Goal: Task Accomplishment & Management: Complete application form

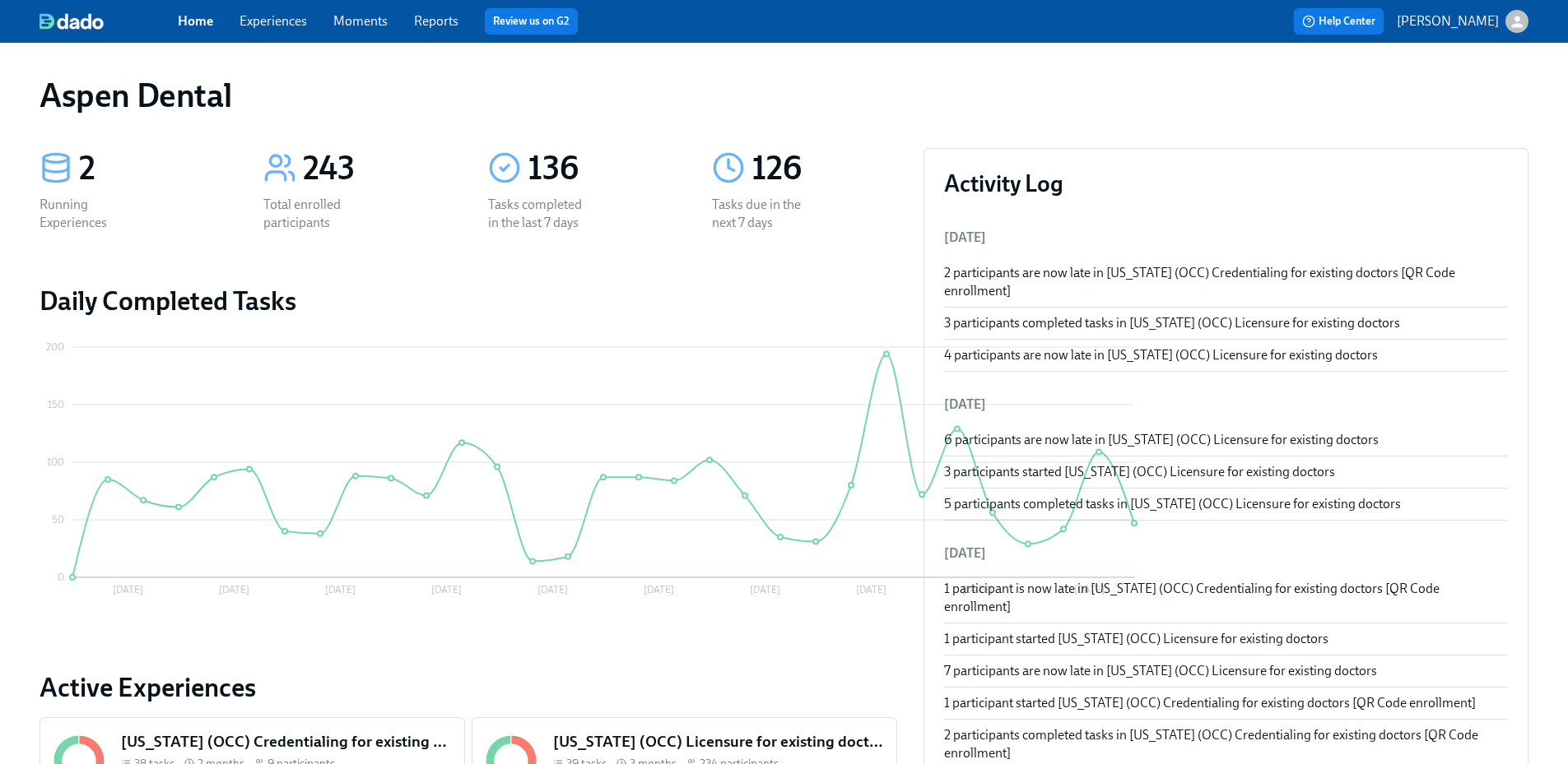
click at [412, 12] on div "Home Experiences Moments Reports Review us on G2" at bounding box center [516, 21] width 676 height 26
click at [429, 21] on link "Reports" at bounding box center [436, 20] width 45 height 16
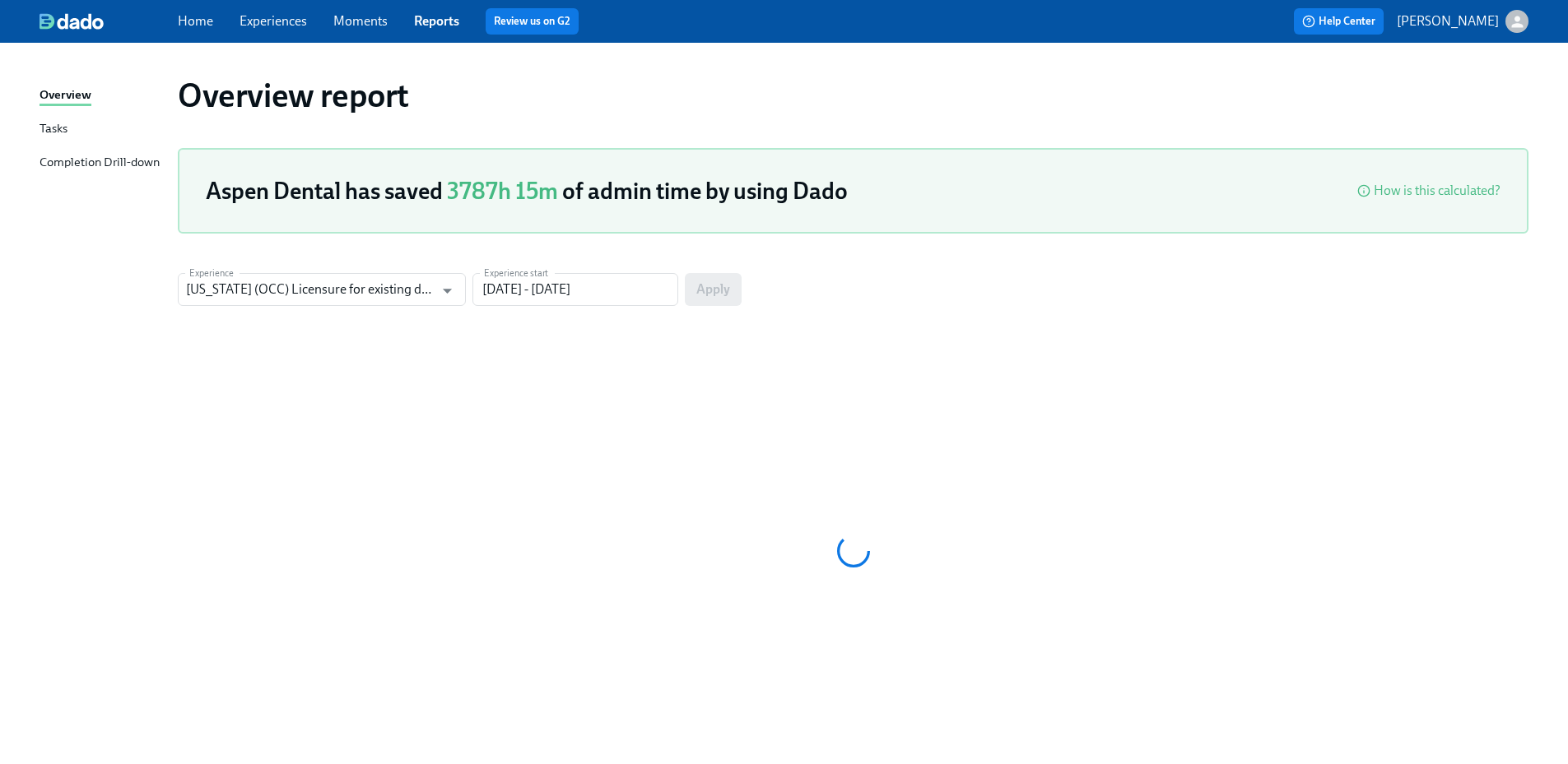
click at [138, 158] on div "Completion Drill-down" at bounding box center [100, 163] width 121 height 21
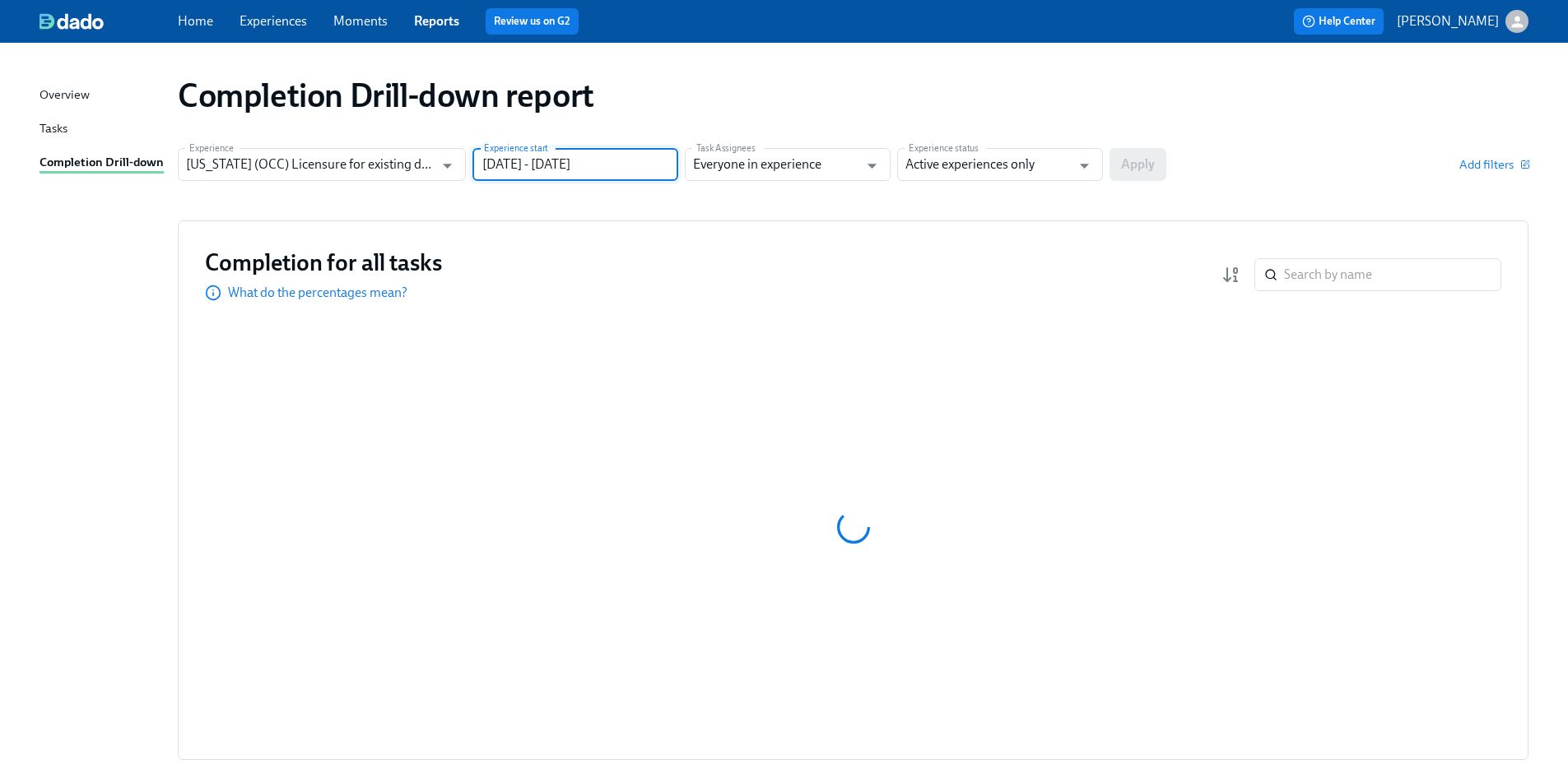
click at [529, 167] on input "05/22/2025 - 08/20/2025" at bounding box center [574, 164] width 205 height 33
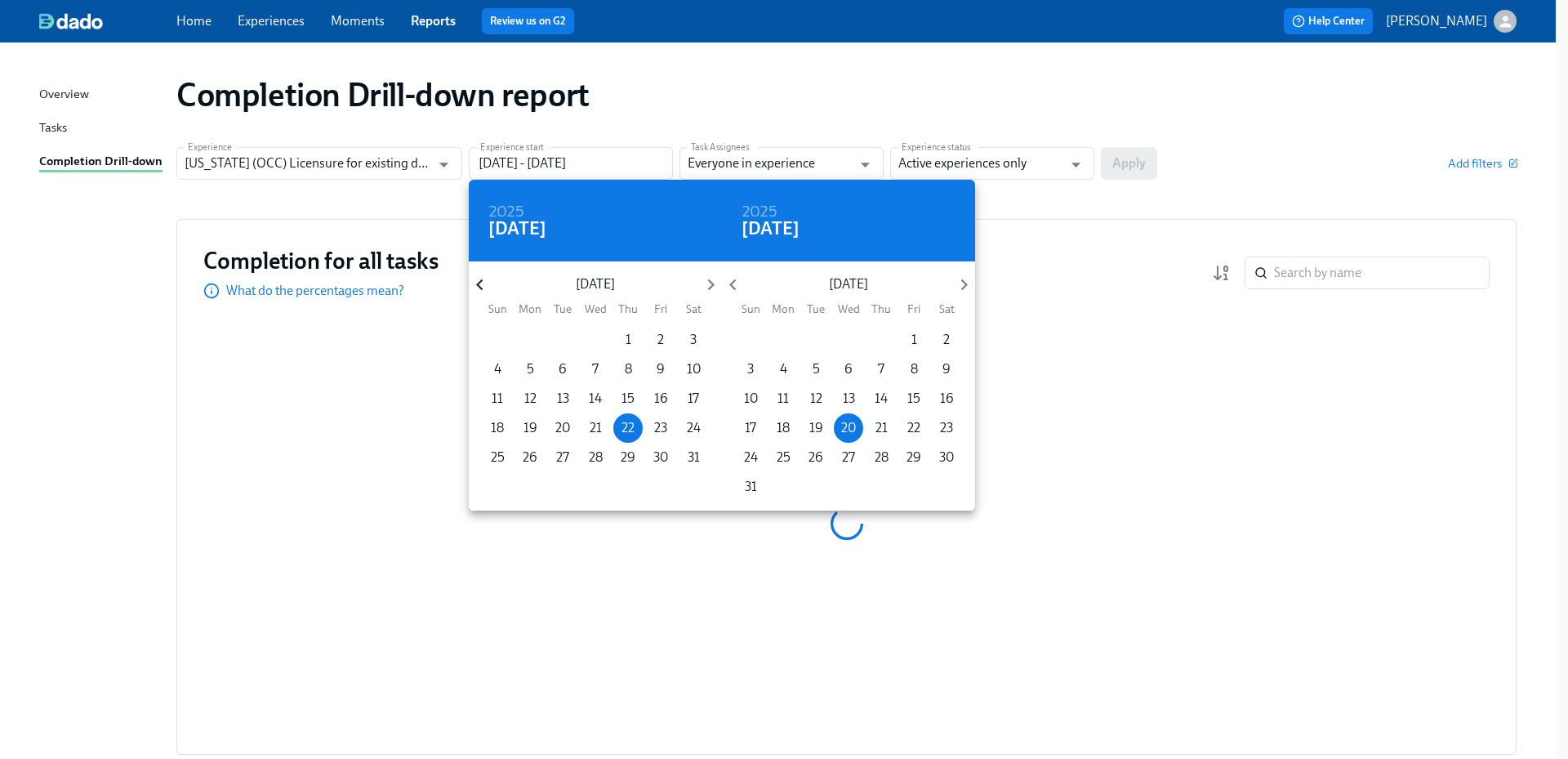
click at [481, 285] on icon "button" at bounding box center [479, 285] width 22 height 22
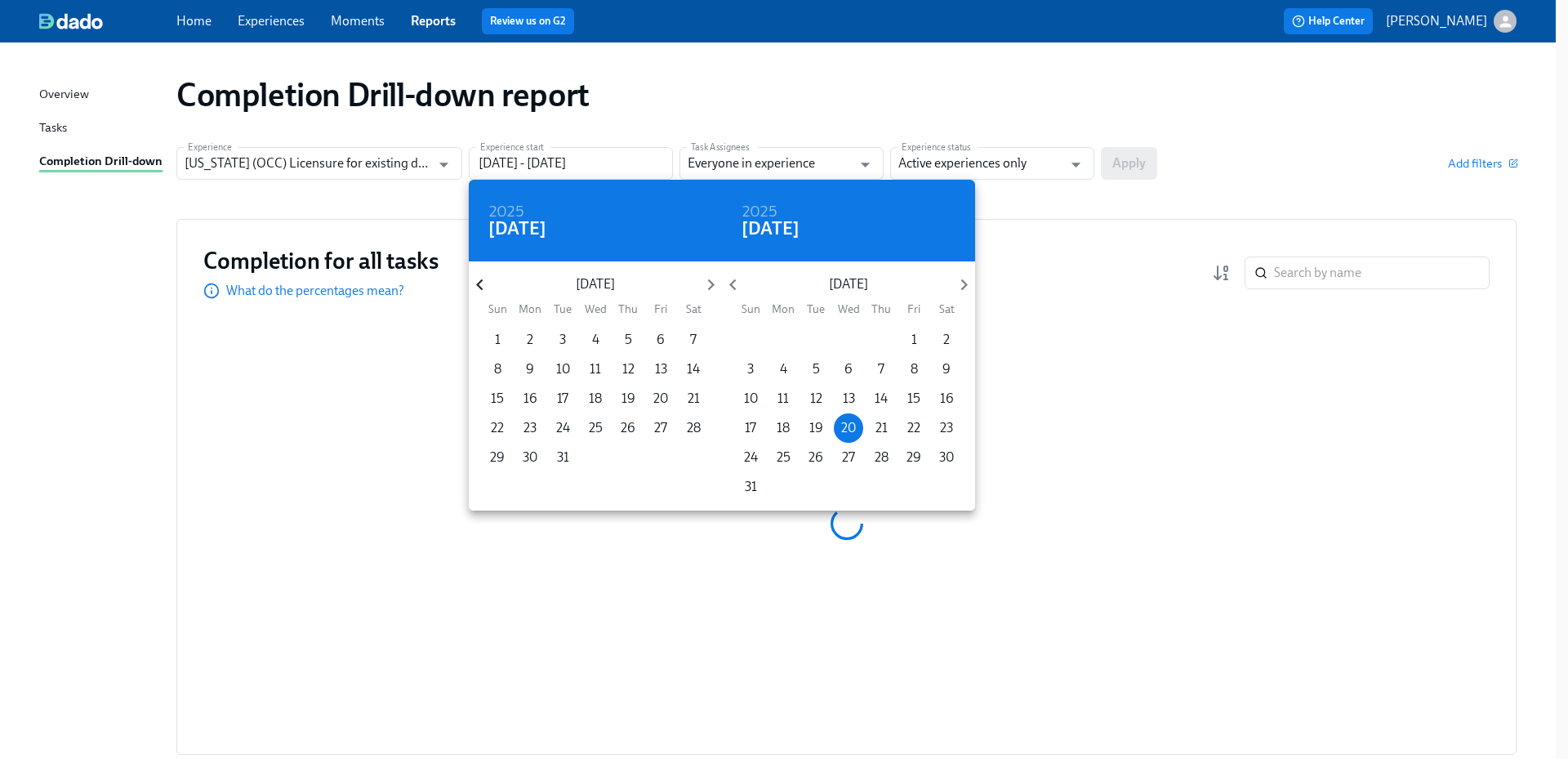
click at [481, 285] on icon "button" at bounding box center [479, 285] width 22 height 22
click at [627, 336] on p "1" at bounding box center [628, 340] width 5 height 18
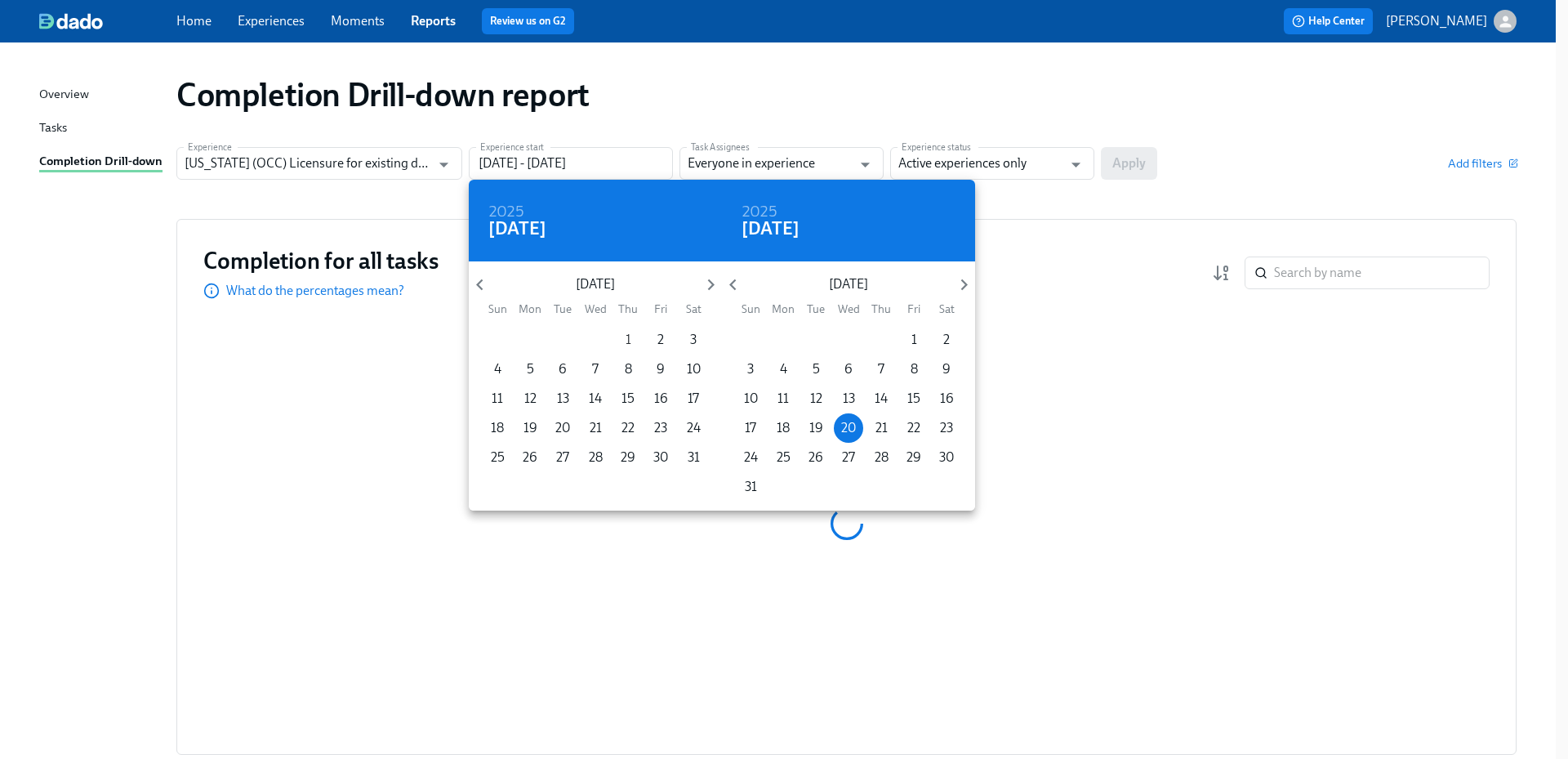
type input "08/01/2024 - 08/20/2025"
click at [964, 164] on div at bounding box center [784, 379] width 1568 height 759
click at [1006, 166] on div "2024 Thu, Aug 1 August 2024 Sun Mon Tue Wed Thu Fri Sat 28 29 30 31 1 2 3 4 5 6…" at bounding box center [784, 379] width 1568 height 759
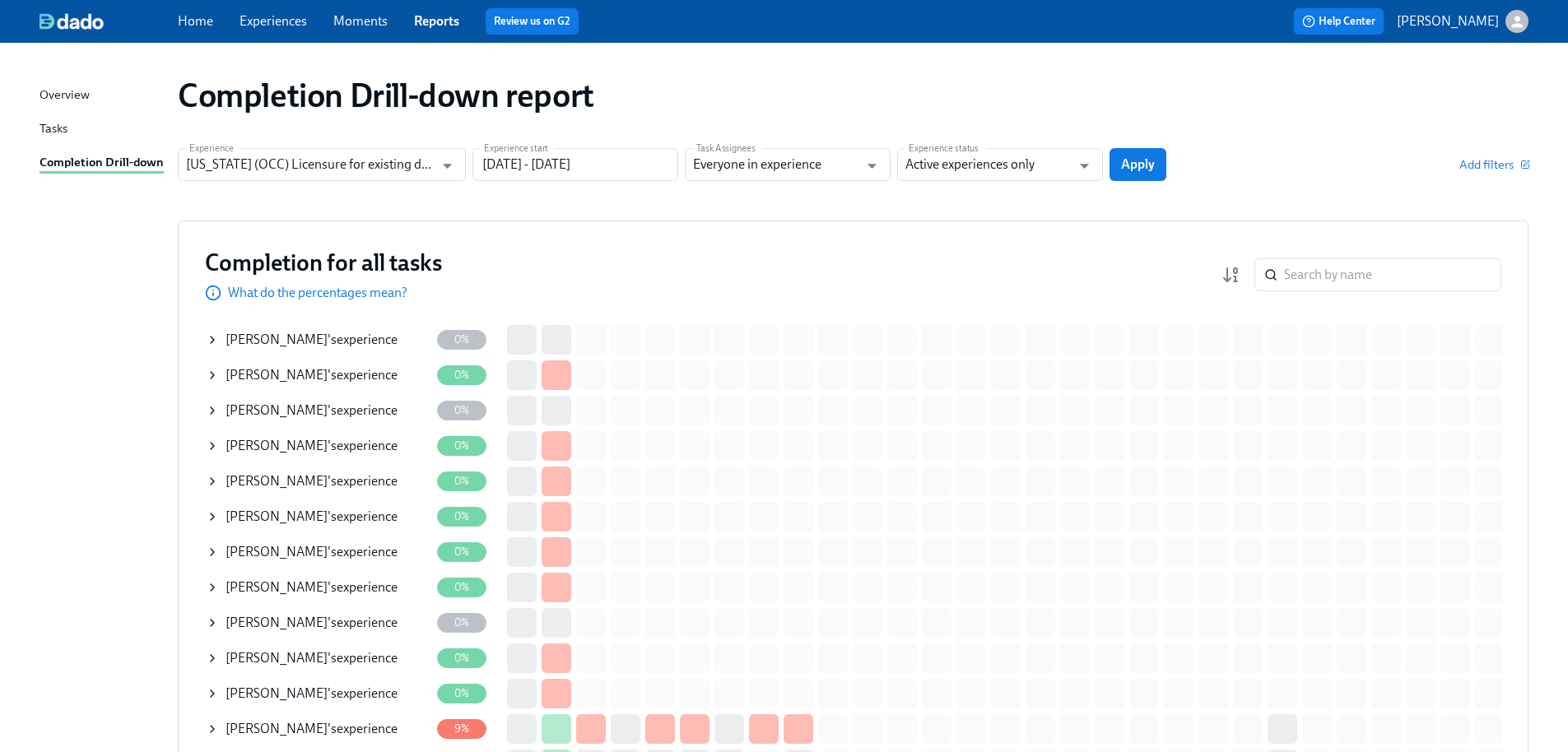
click at [1014, 167] on input "Active experiences only" at bounding box center [987, 164] width 165 height 33
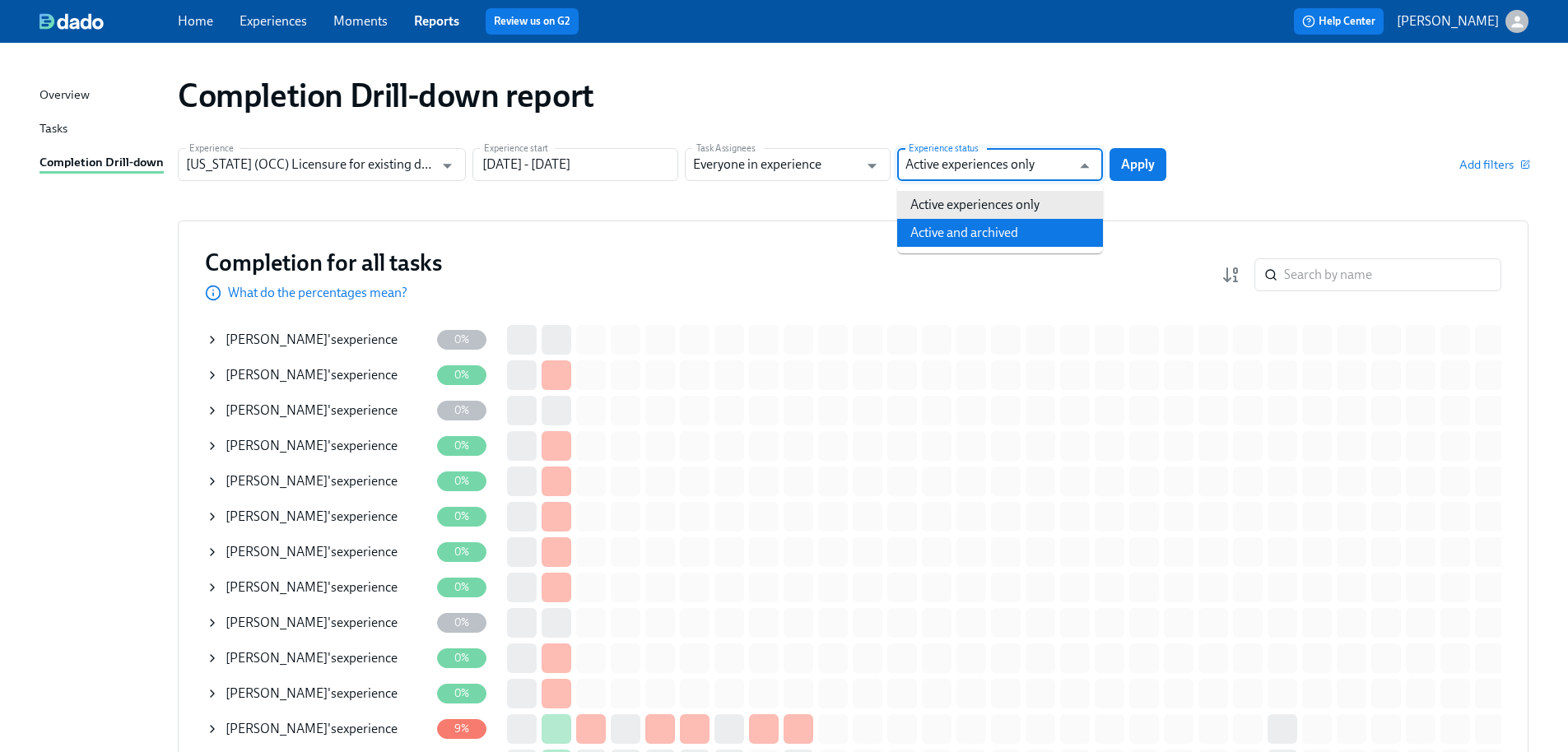
click at [1009, 227] on li "Active and archived" at bounding box center [999, 233] width 205 height 28
type input "Active and archived"
click at [1138, 170] on span "Apply" at bounding box center [1137, 164] width 34 height 16
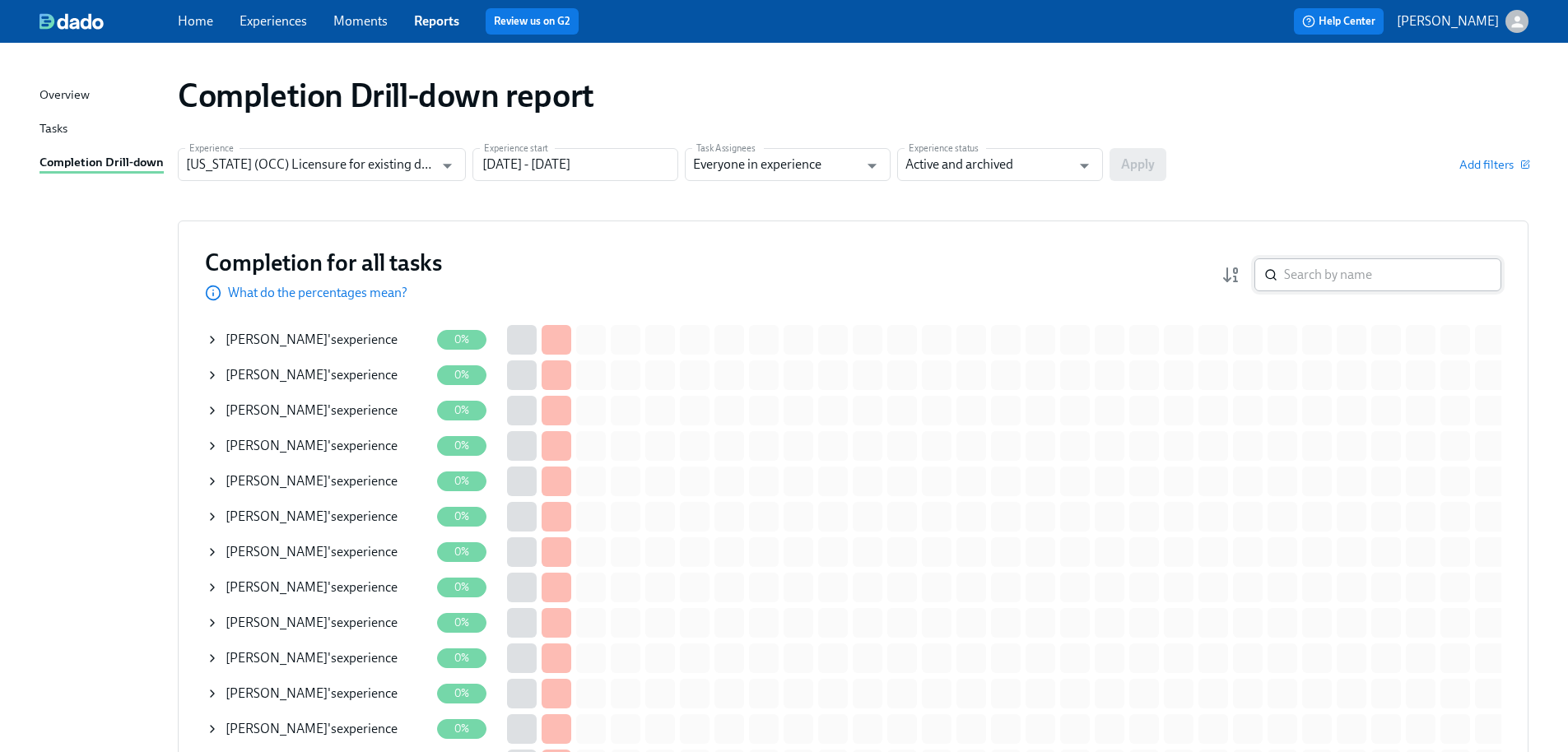
click at [1339, 284] on input "search" at bounding box center [1393, 275] width 217 height 33
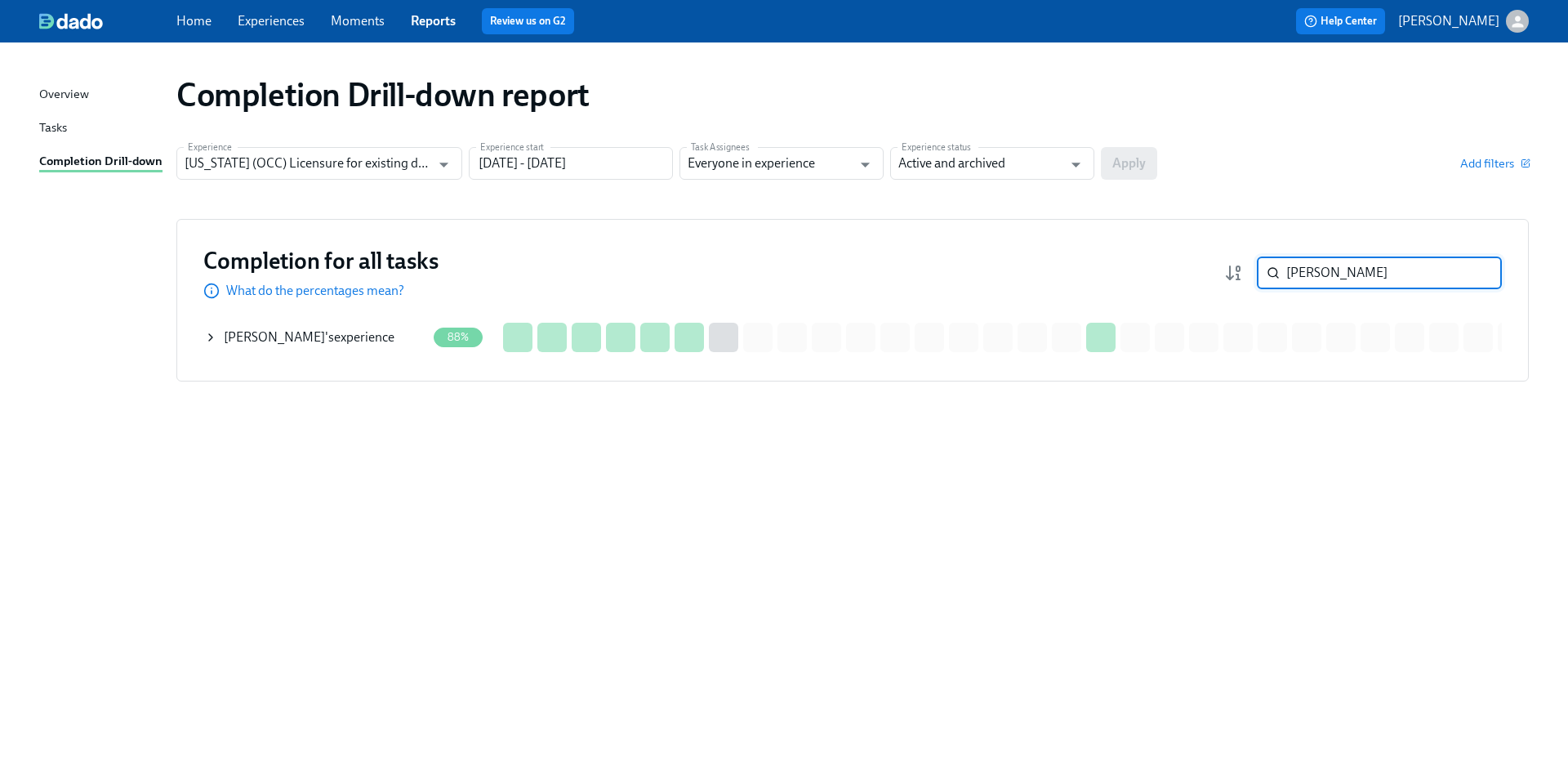
type input "erika riv"
click at [372, 348] on div "Erika Rivera 's experience" at bounding box center [315, 337] width 222 height 33
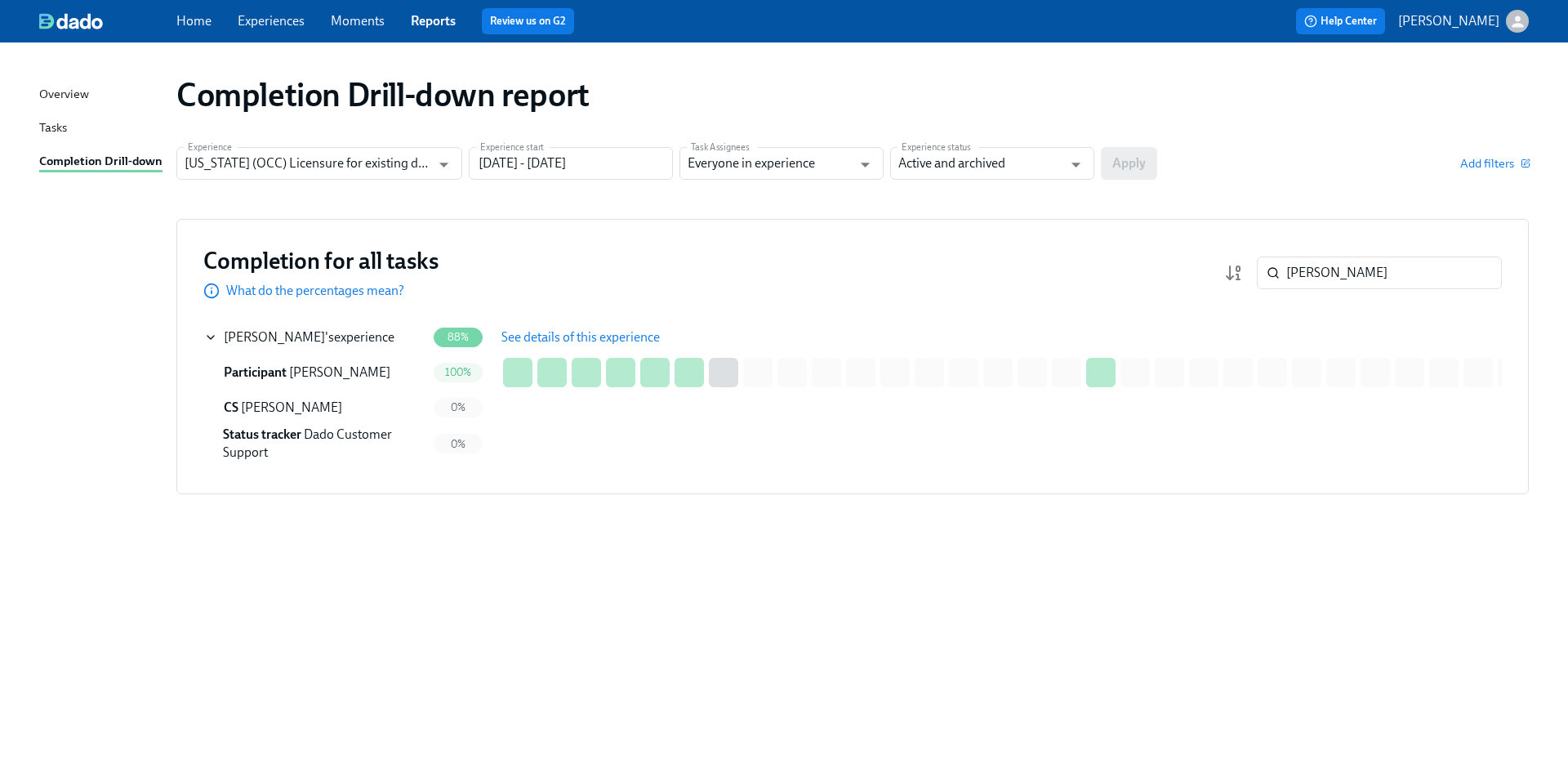
click at [576, 345] on span "See details of this experience" at bounding box center [580, 337] width 159 height 16
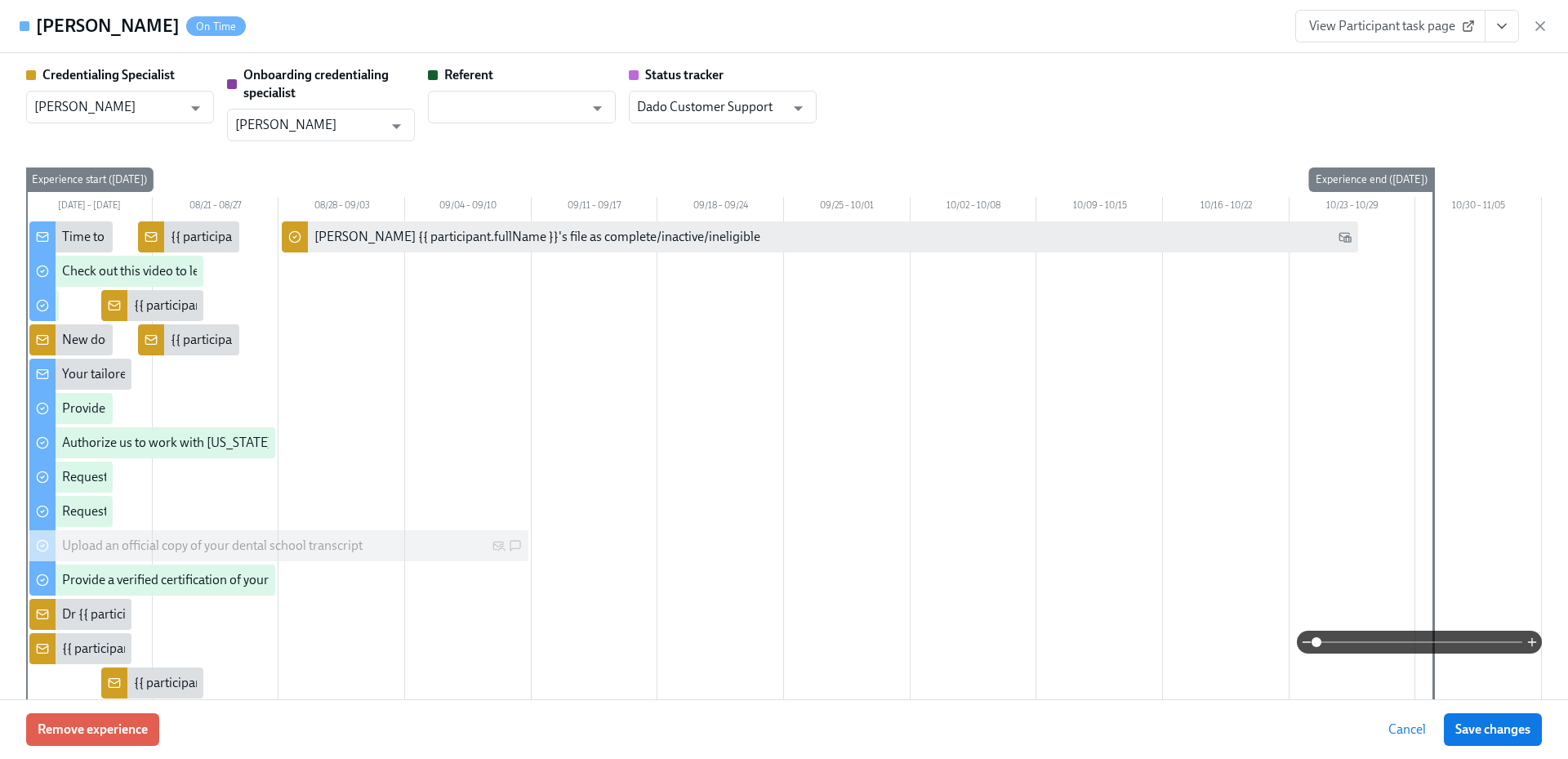
click at [1374, 30] on span "View Participant task page" at bounding box center [1390, 26] width 162 height 16
click at [1379, 24] on span "View Participant task page" at bounding box center [1390, 26] width 162 height 16
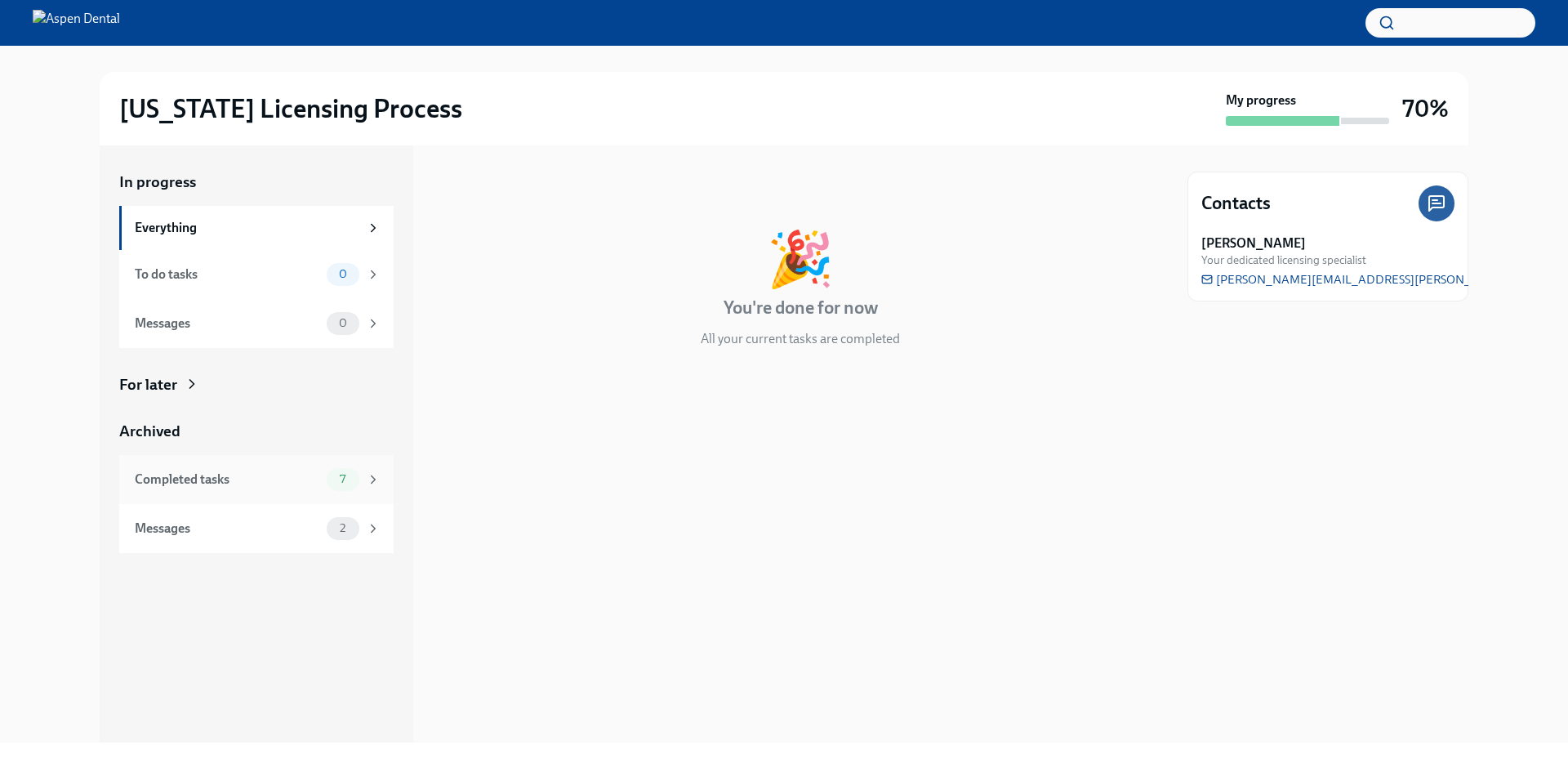
click at [295, 482] on div "Completed tasks" at bounding box center [227, 480] width 186 height 18
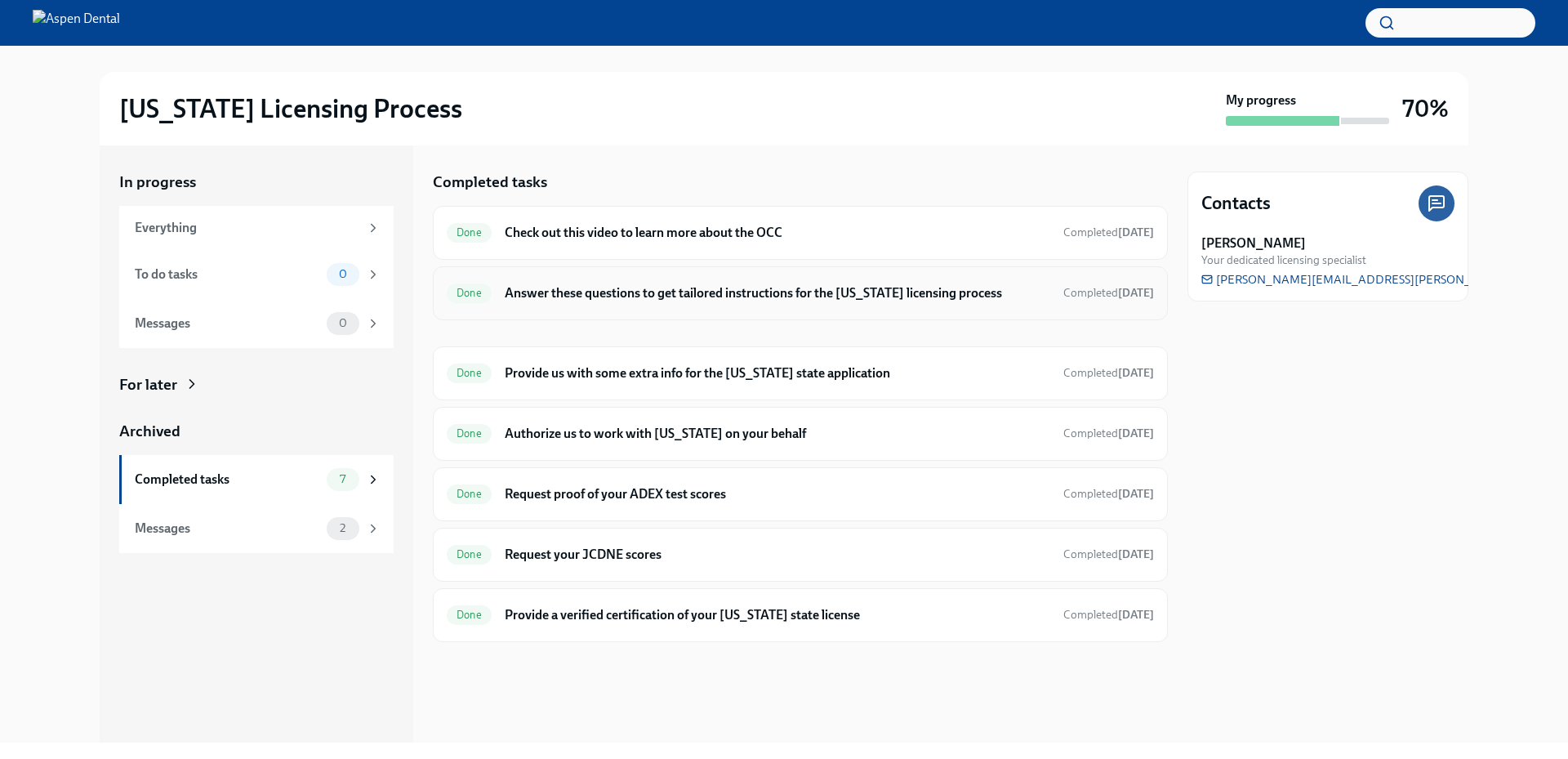
click at [660, 282] on div "Done Answer these questions to get tailored instructions for the [US_STATE] lic…" at bounding box center [800, 293] width 707 height 26
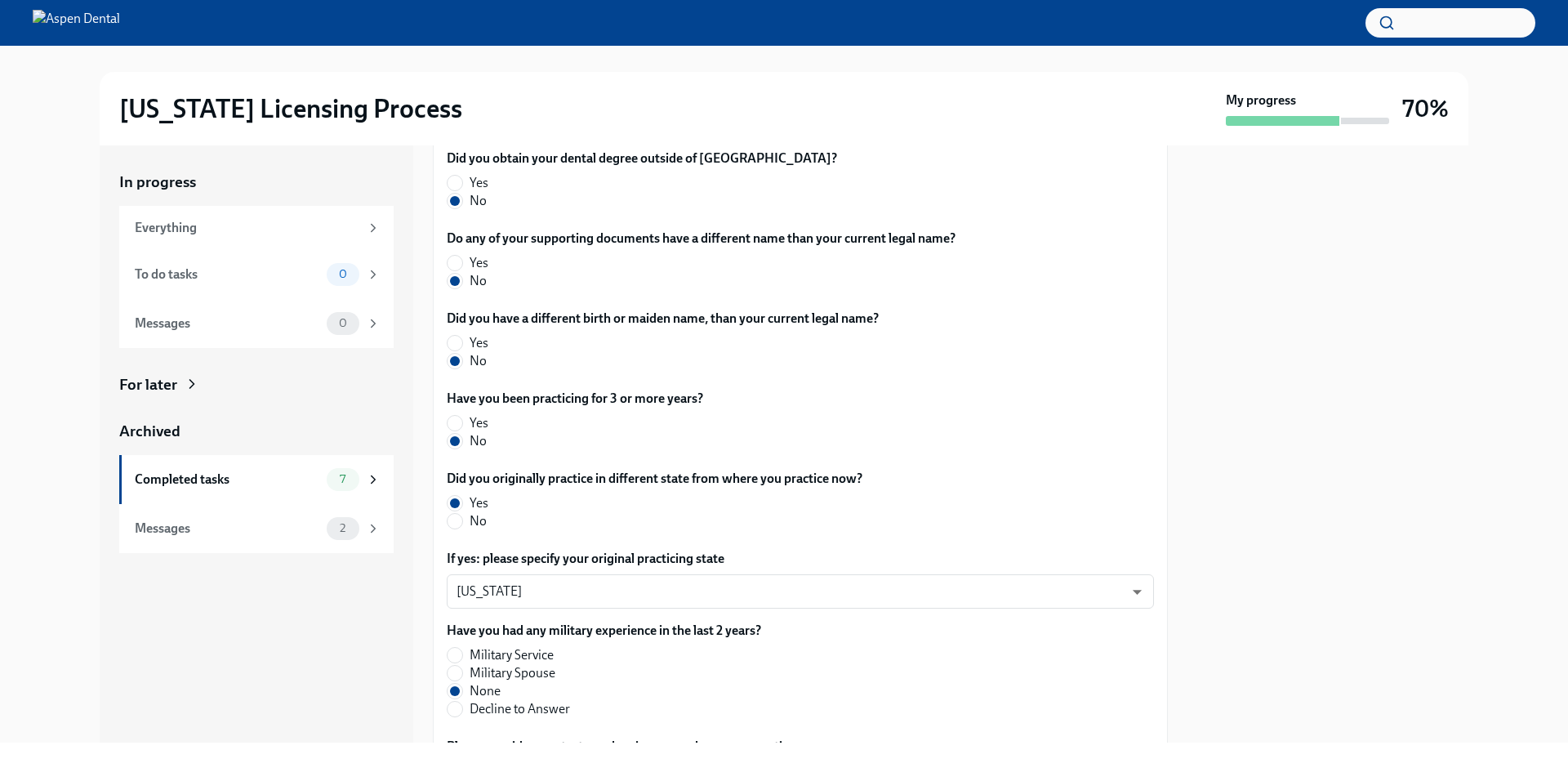
scroll to position [740, 0]
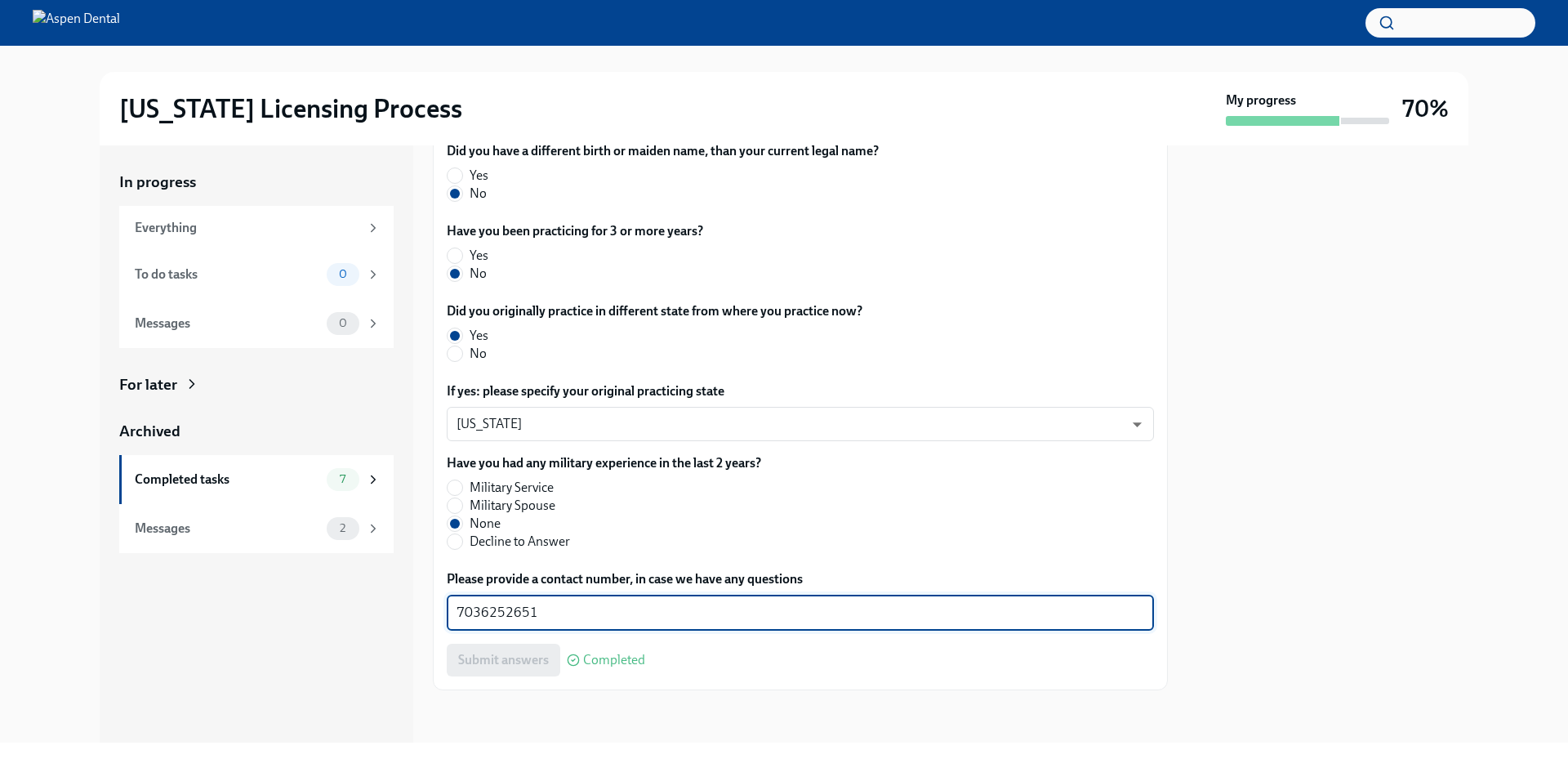
drag, startPoint x: 569, startPoint y: 611, endPoint x: 428, endPoint y: 611, distance: 141.0
click at [428, 611] on div "In progress Everything To do tasks 0 Messages 0 For later Archived Completed ta…" at bounding box center [784, 443] width 1369 height 598
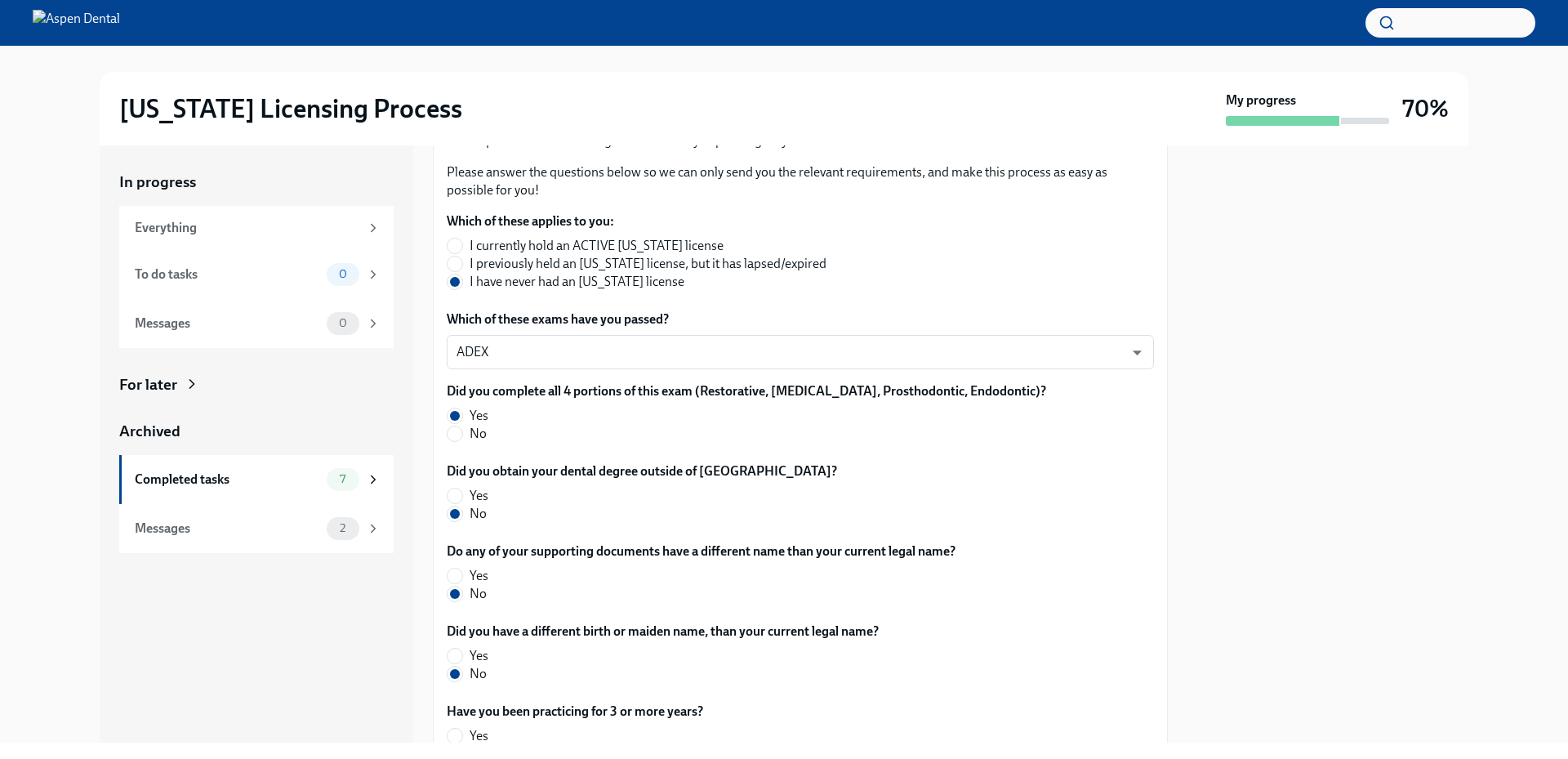
scroll to position [249, 0]
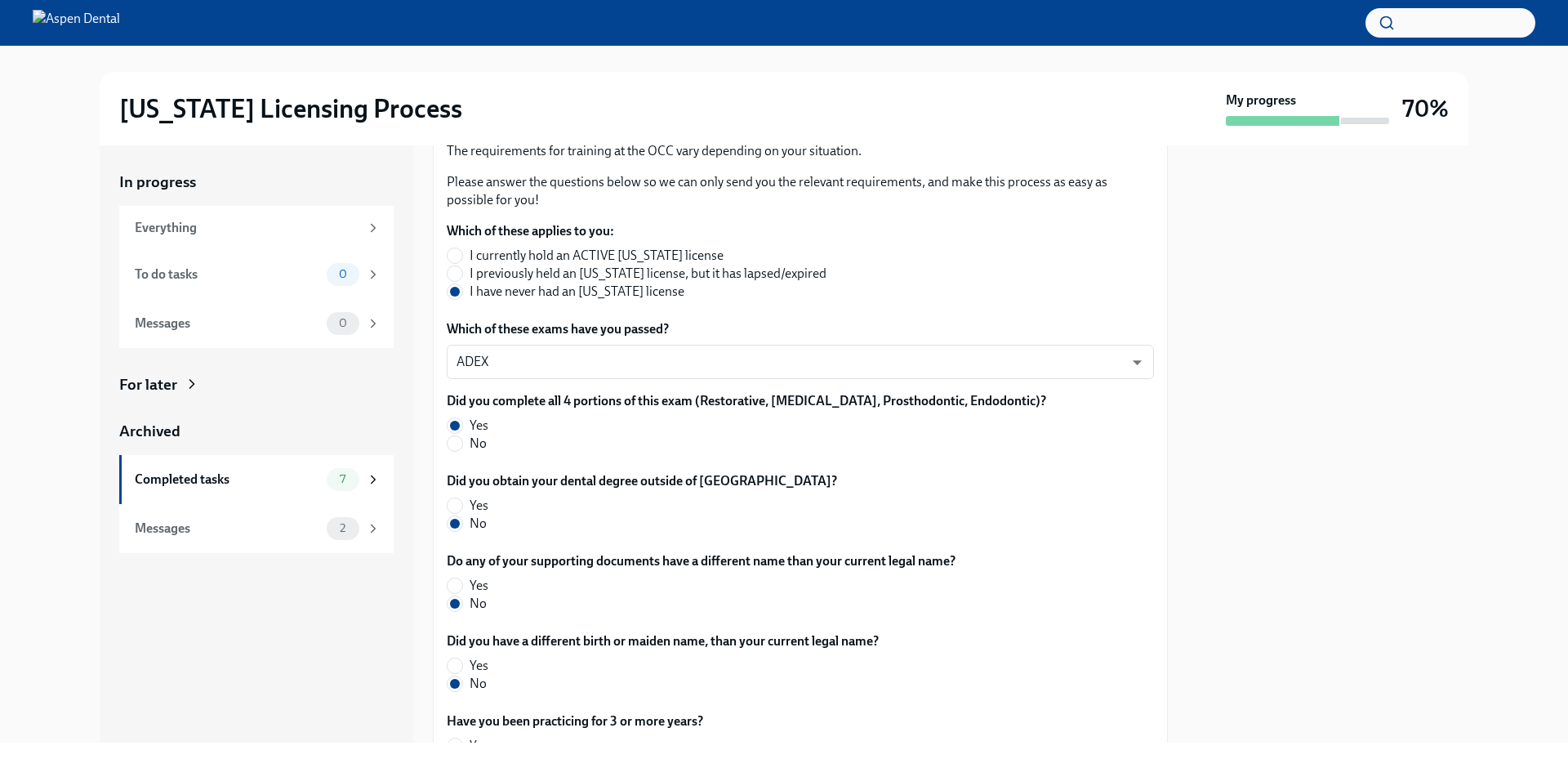
drag, startPoint x: 33, startPoint y: 96, endPoint x: 125, endPoint y: 77, distance: 93.9
click at [33, 96] on div "[US_STATE] Licensing Process My progress 70%" at bounding box center [784, 108] width 1516 height 73
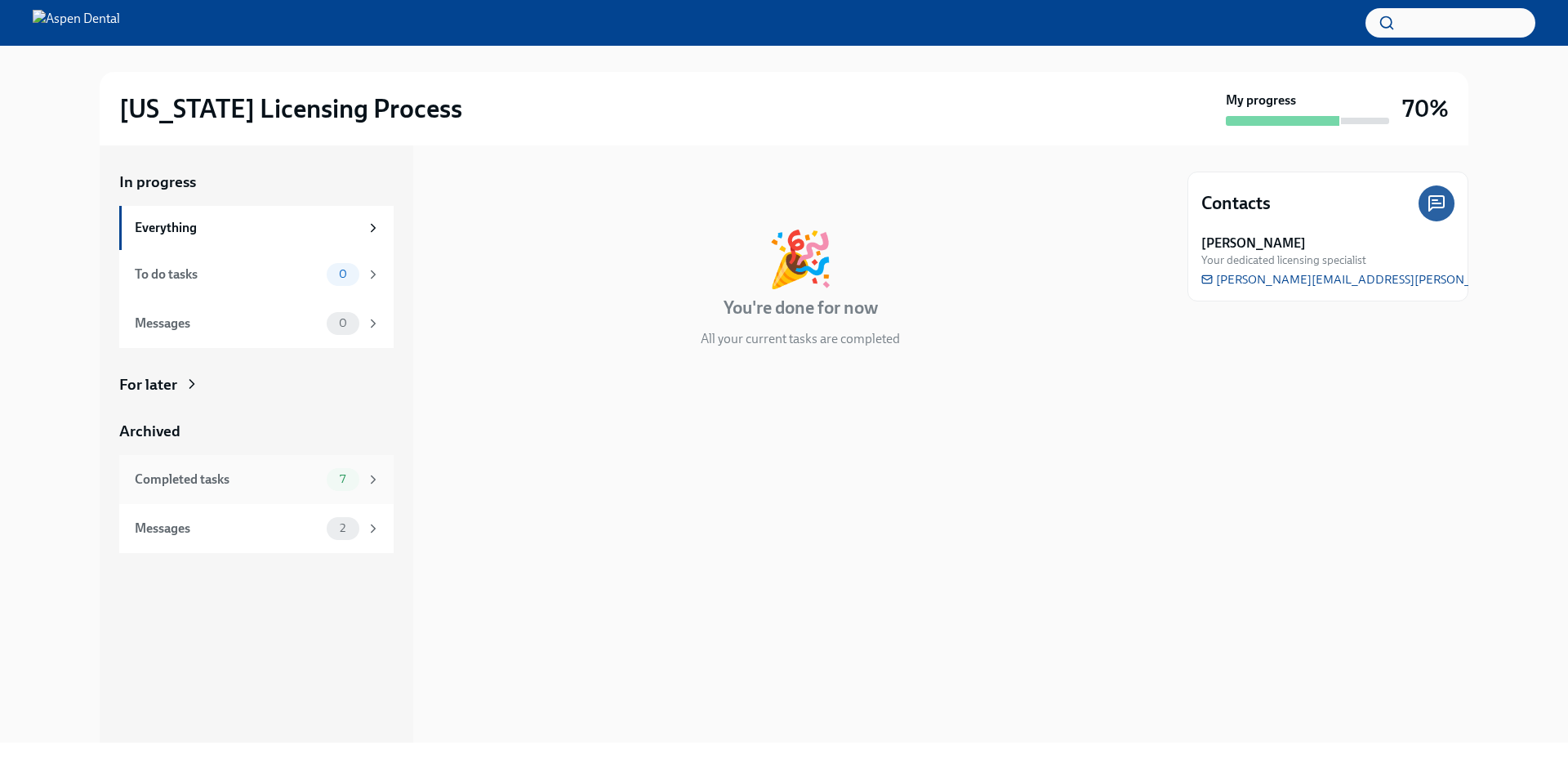
click at [295, 482] on div "Completed tasks" at bounding box center [227, 480] width 186 height 18
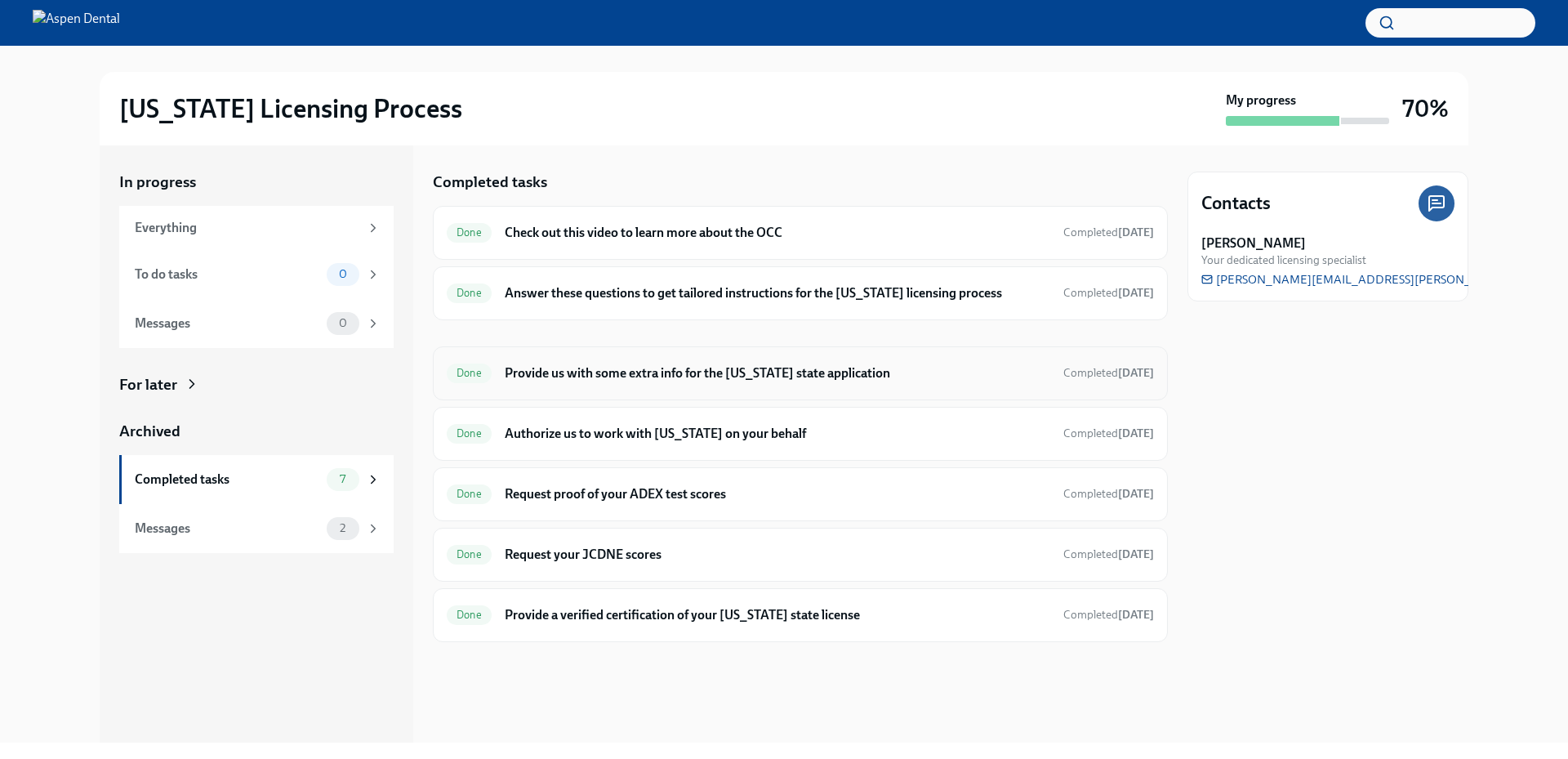
click at [638, 371] on h6 "Provide us with some extra info for the [US_STATE] state application" at bounding box center [778, 374] width 546 height 18
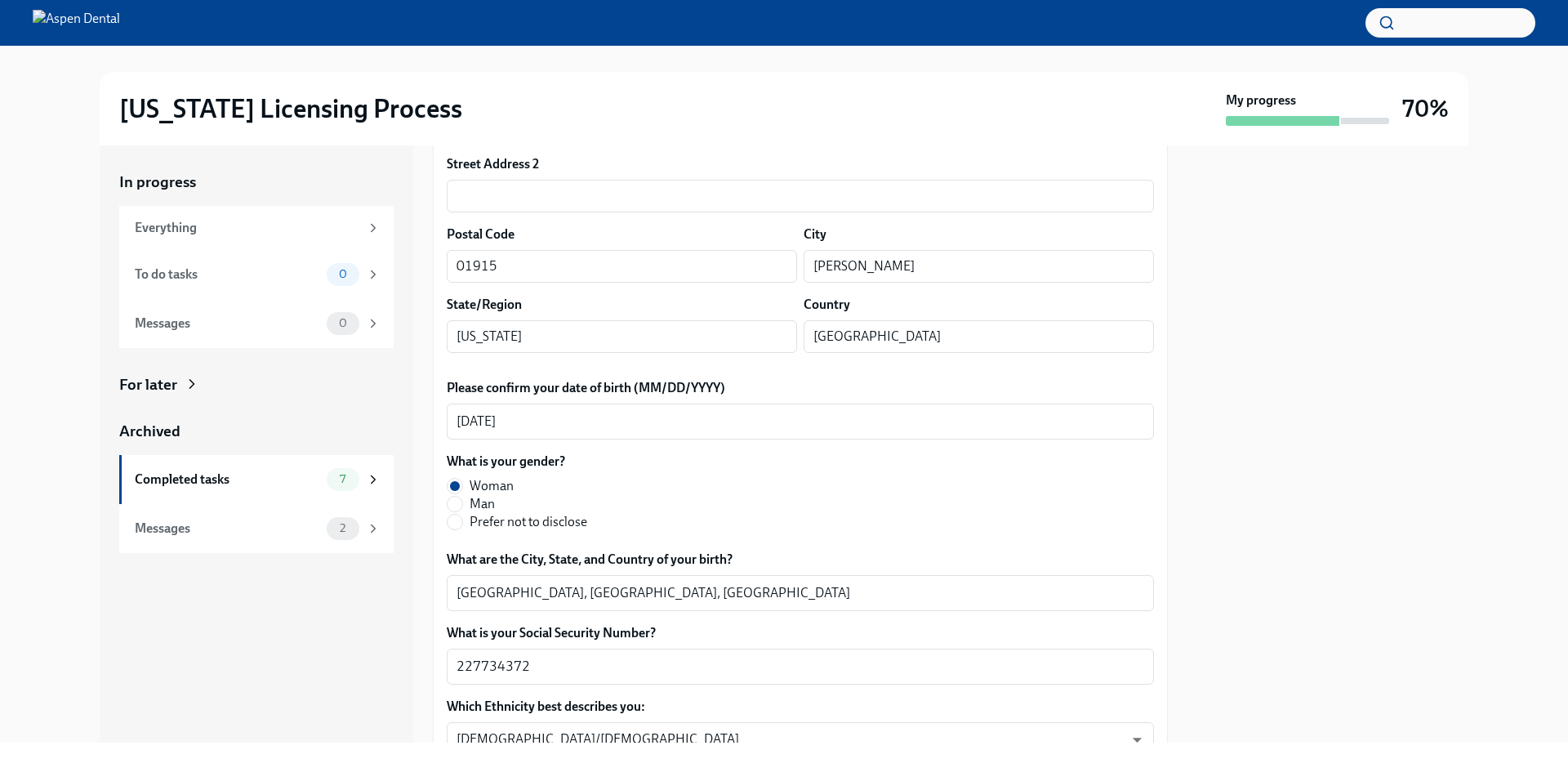
scroll to position [409, 0]
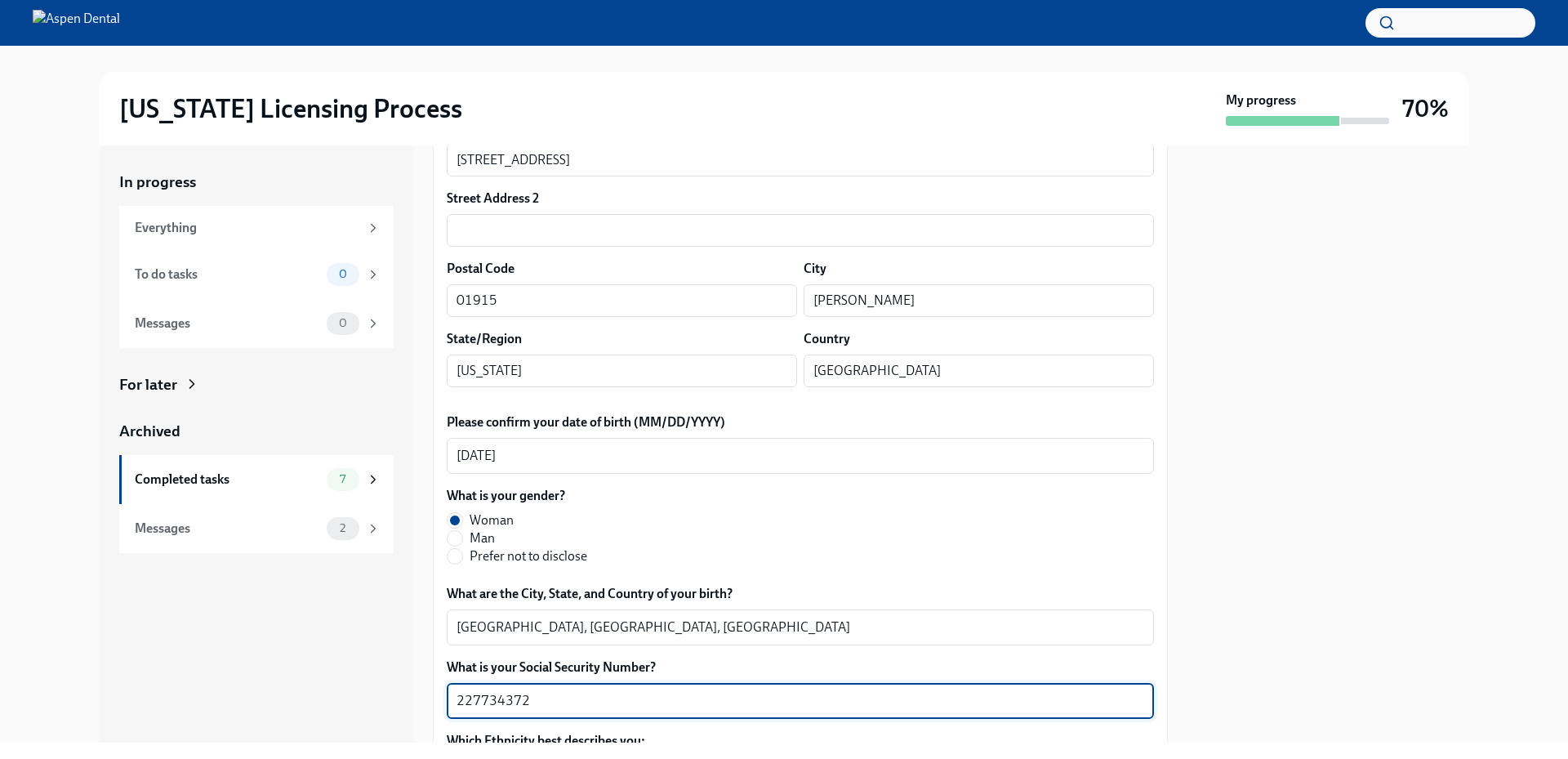
drag, startPoint x: 528, startPoint y: 708, endPoint x: 439, endPoint y: 699, distance: 89.5
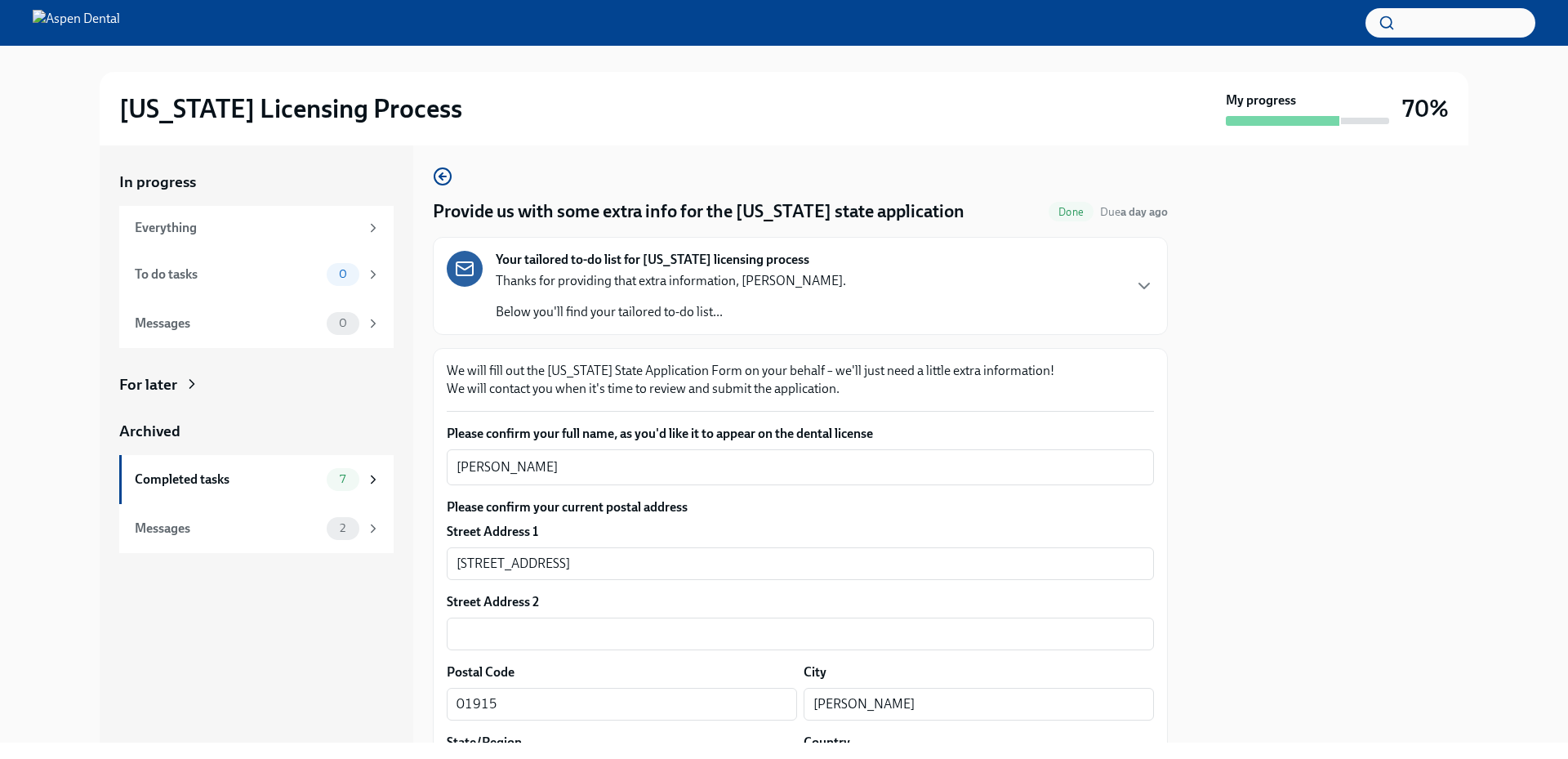
scroll to position [0, 0]
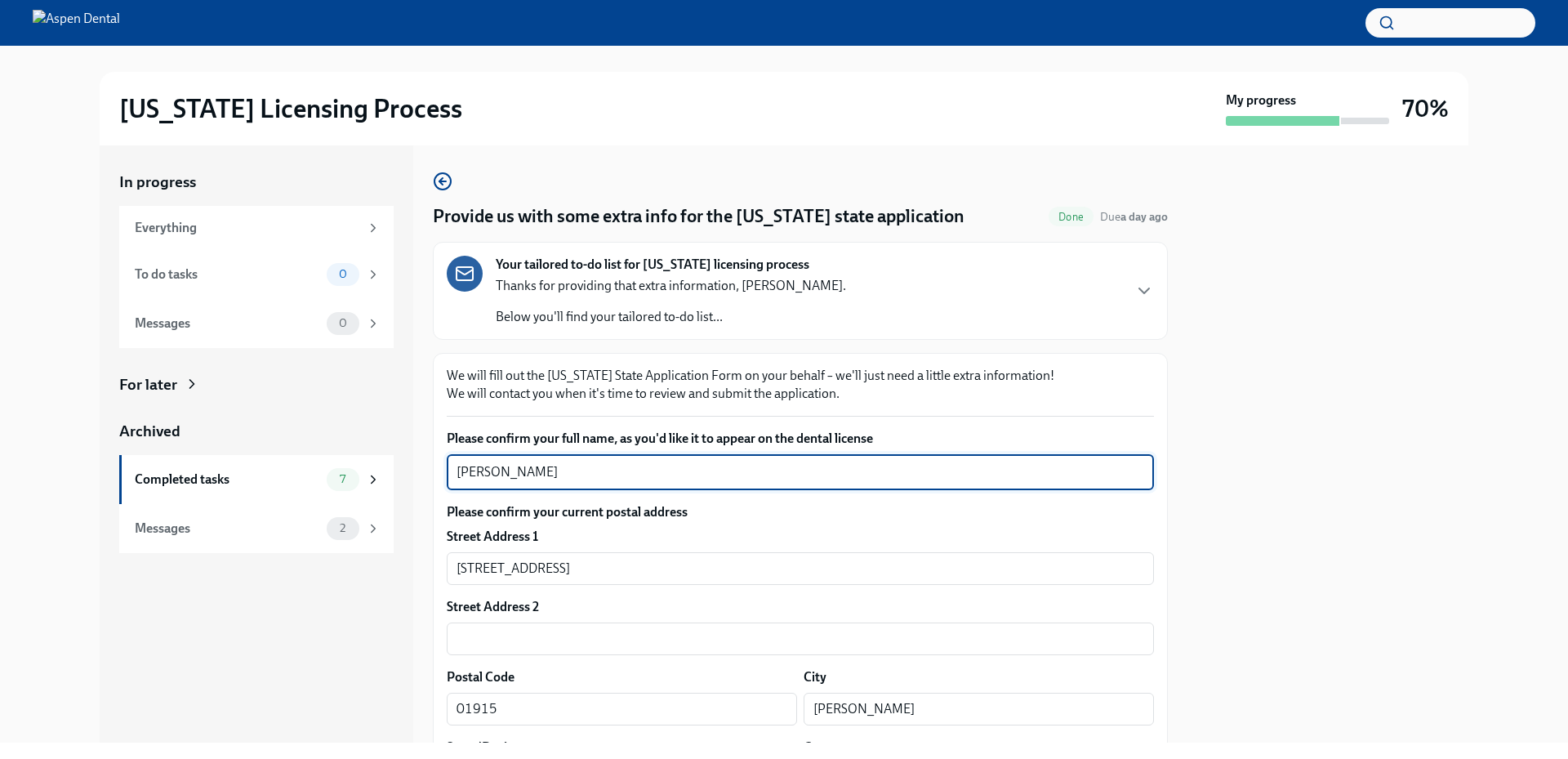
drag, startPoint x: 558, startPoint y: 472, endPoint x: 411, endPoint y: 464, distance: 147.2
click at [411, 464] on div "In progress Everything To do tasks 0 Messages 0 For later Archived Completed ta…" at bounding box center [784, 443] width 1369 height 598
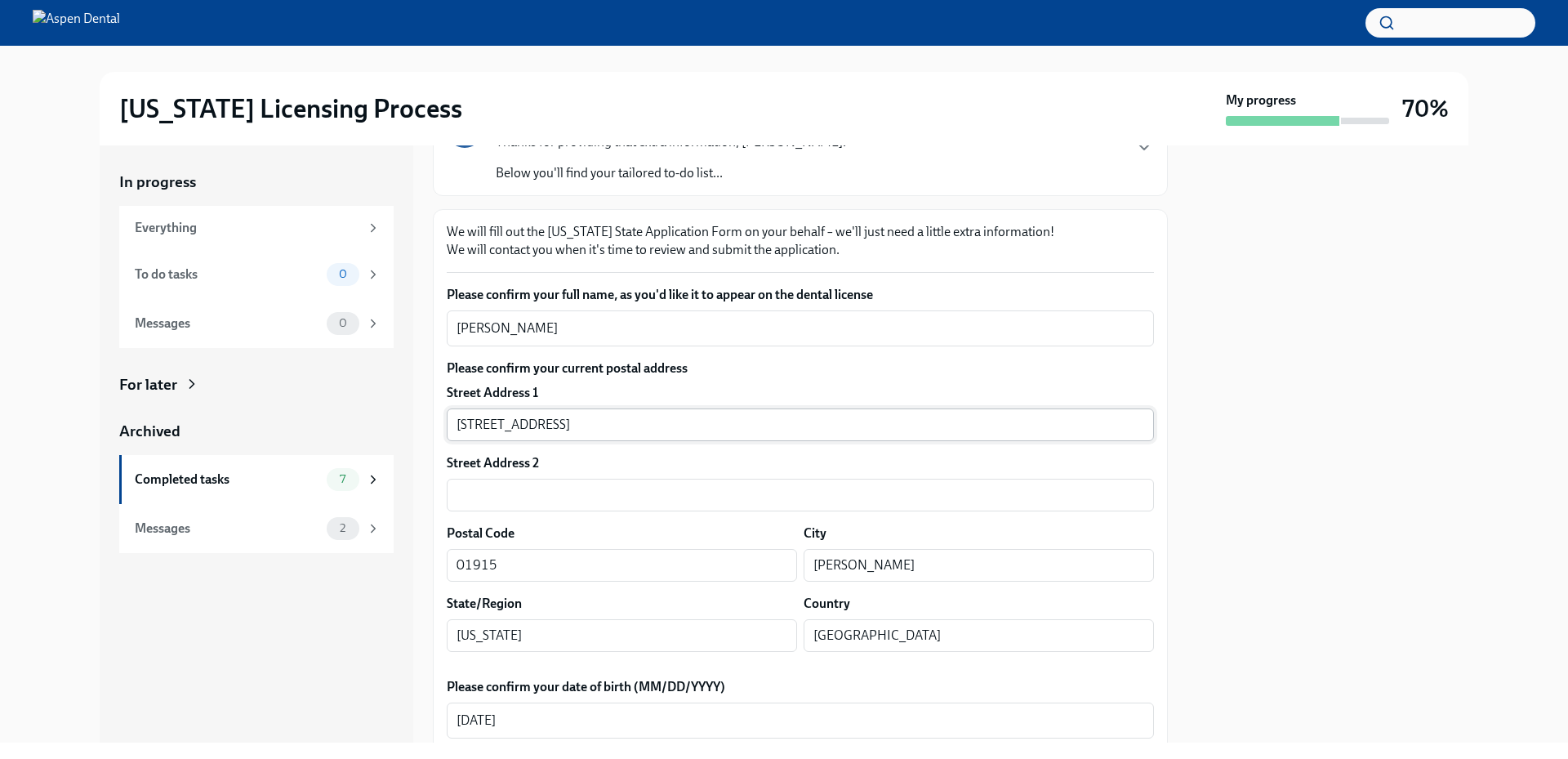
scroll to position [163, 0]
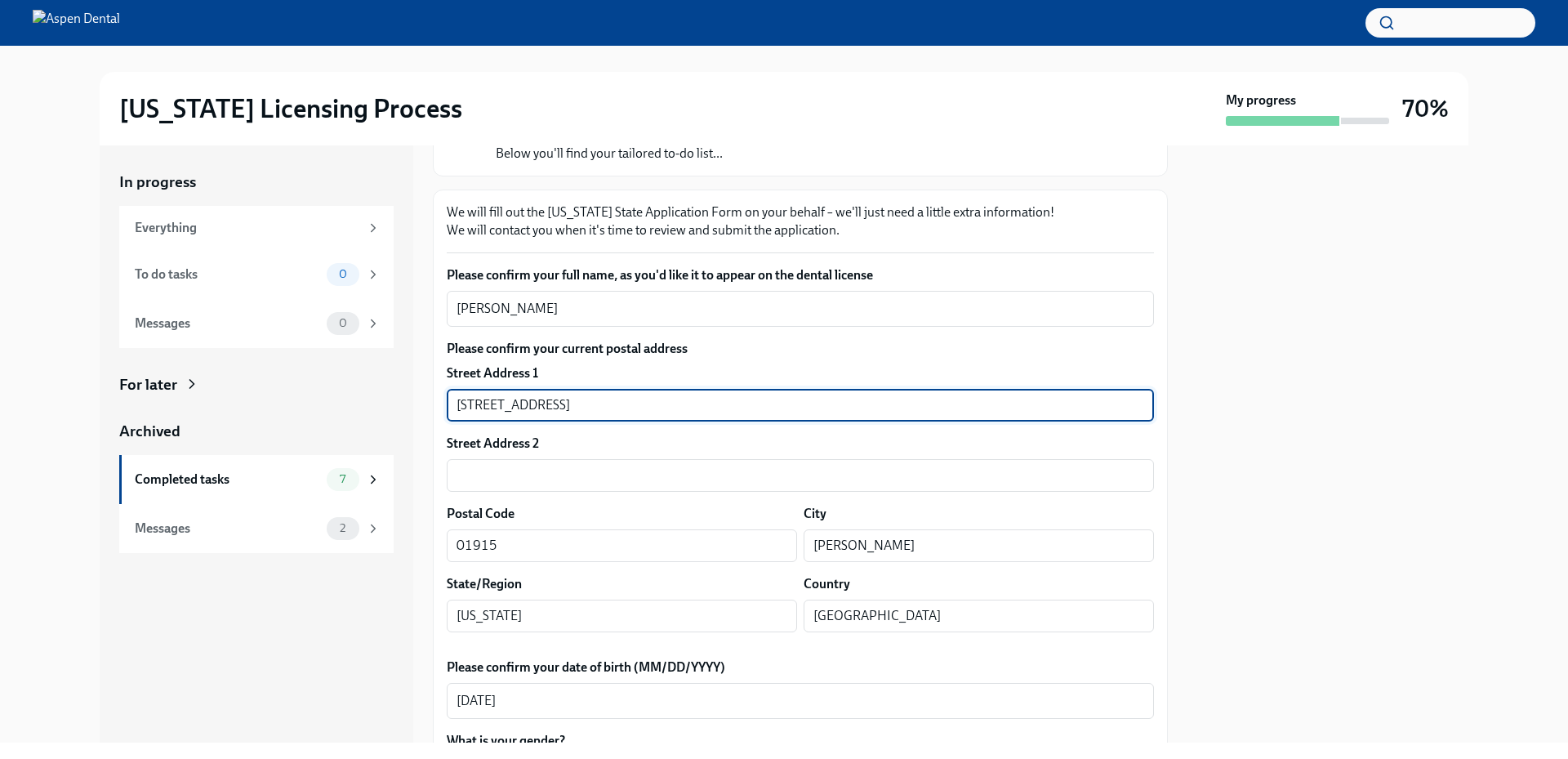
drag, startPoint x: 540, startPoint y: 403, endPoint x: 460, endPoint y: 404, distance: 80.0
click at [460, 404] on input "140 Rantoul St Apt 412" at bounding box center [800, 405] width 707 height 33
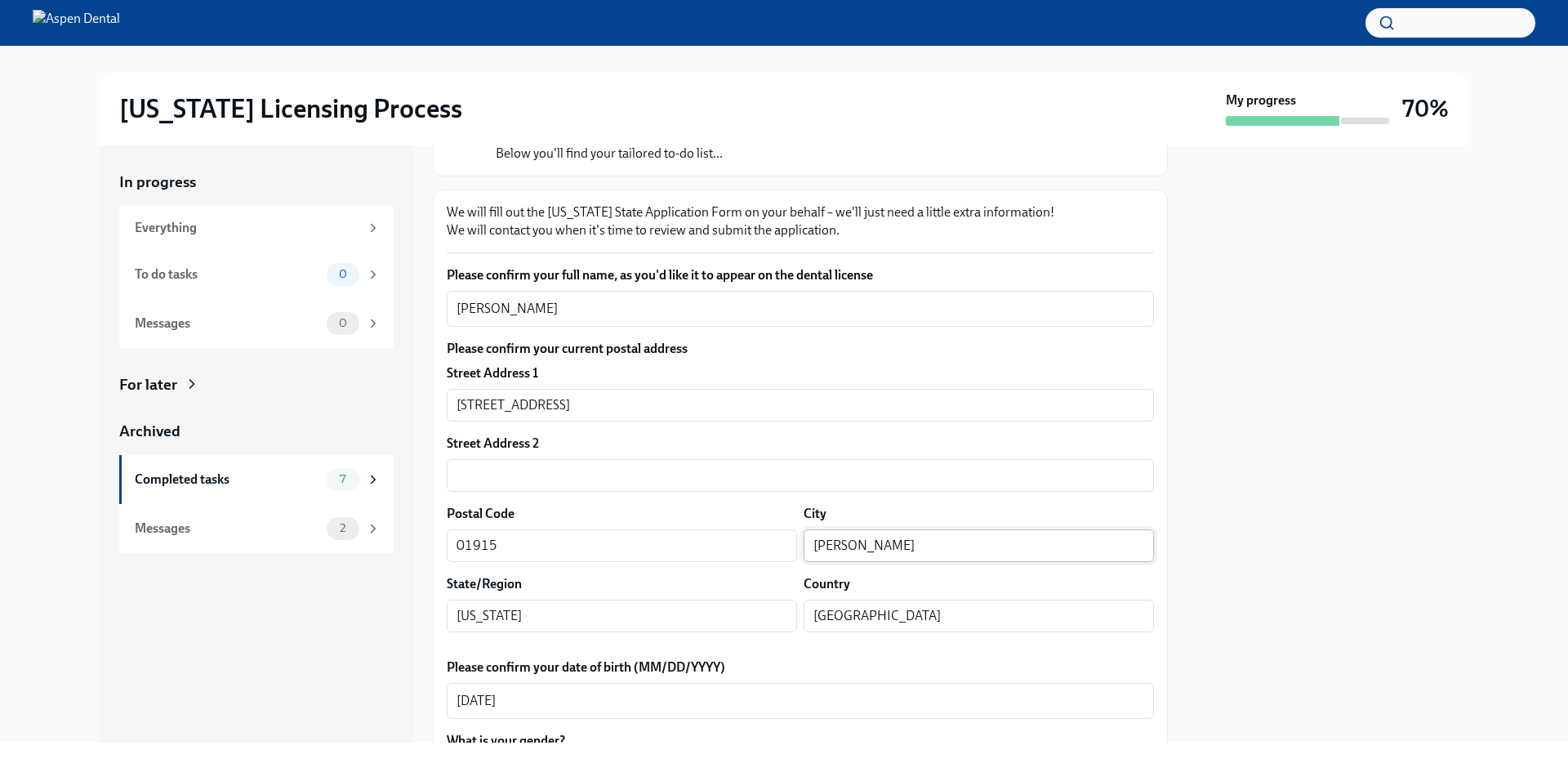
click at [829, 543] on input "Beverly" at bounding box center [979, 546] width 351 height 33
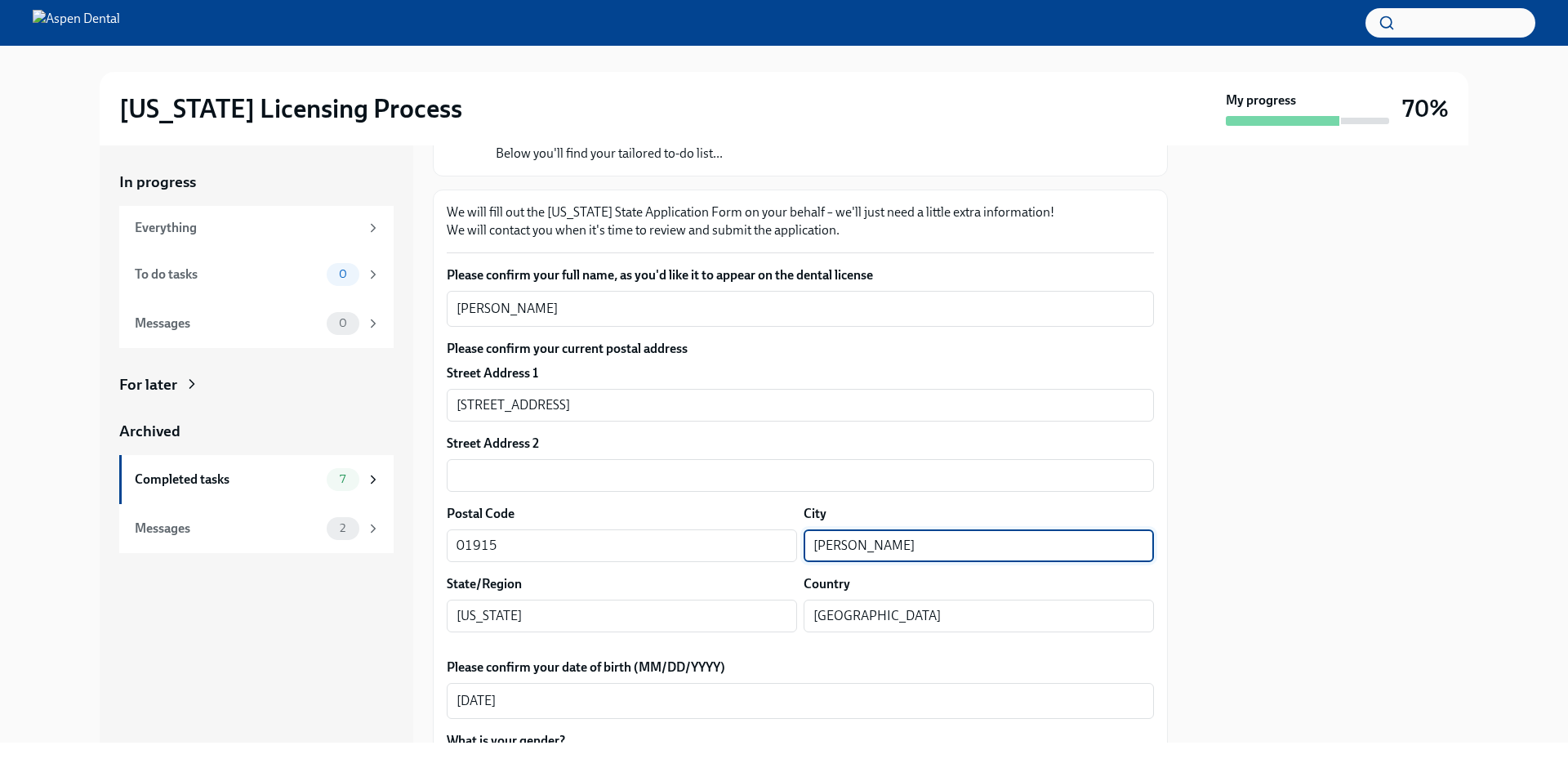
click at [829, 544] on input "Beverly" at bounding box center [979, 546] width 351 height 33
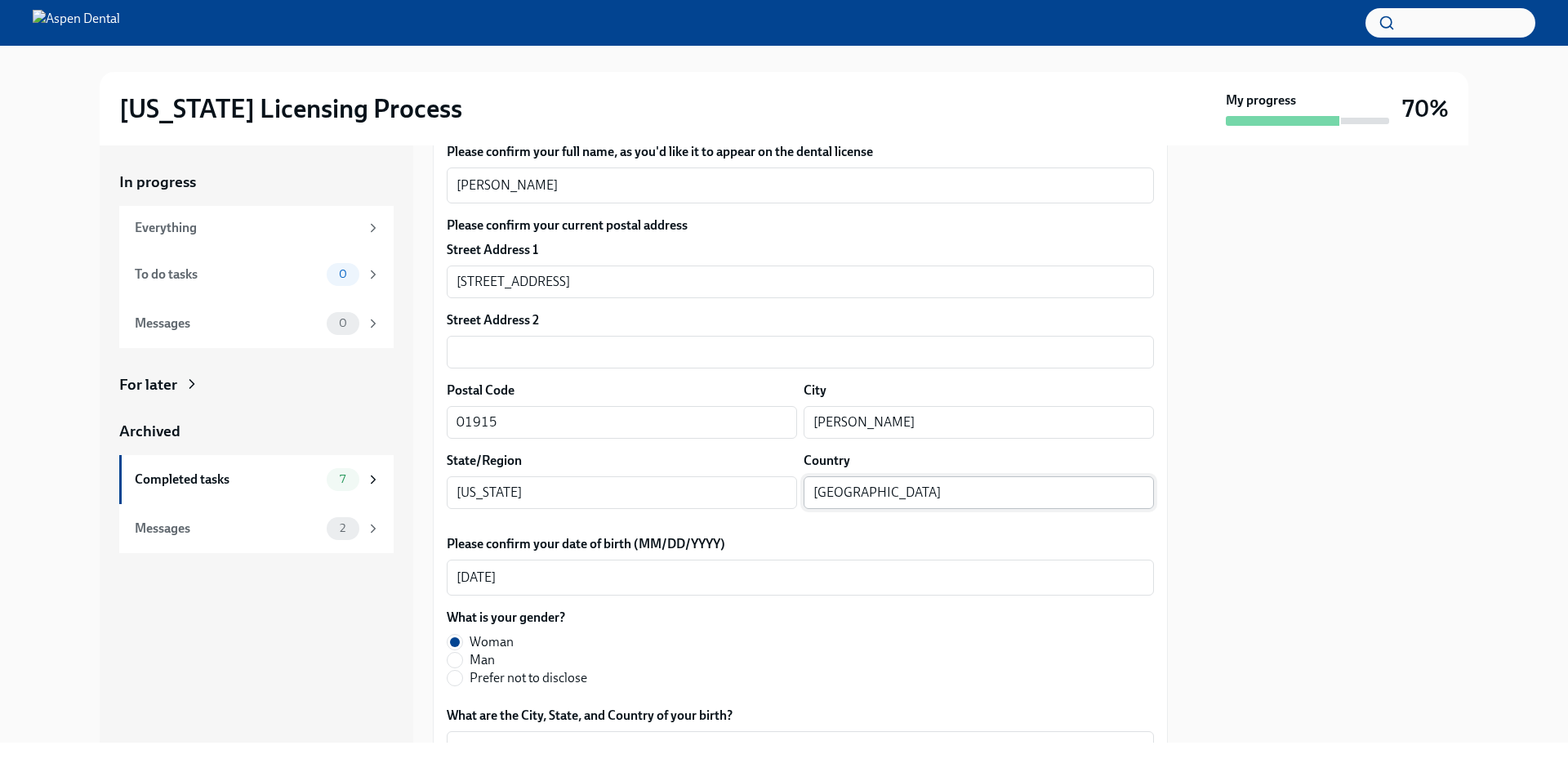
scroll to position [326, 0]
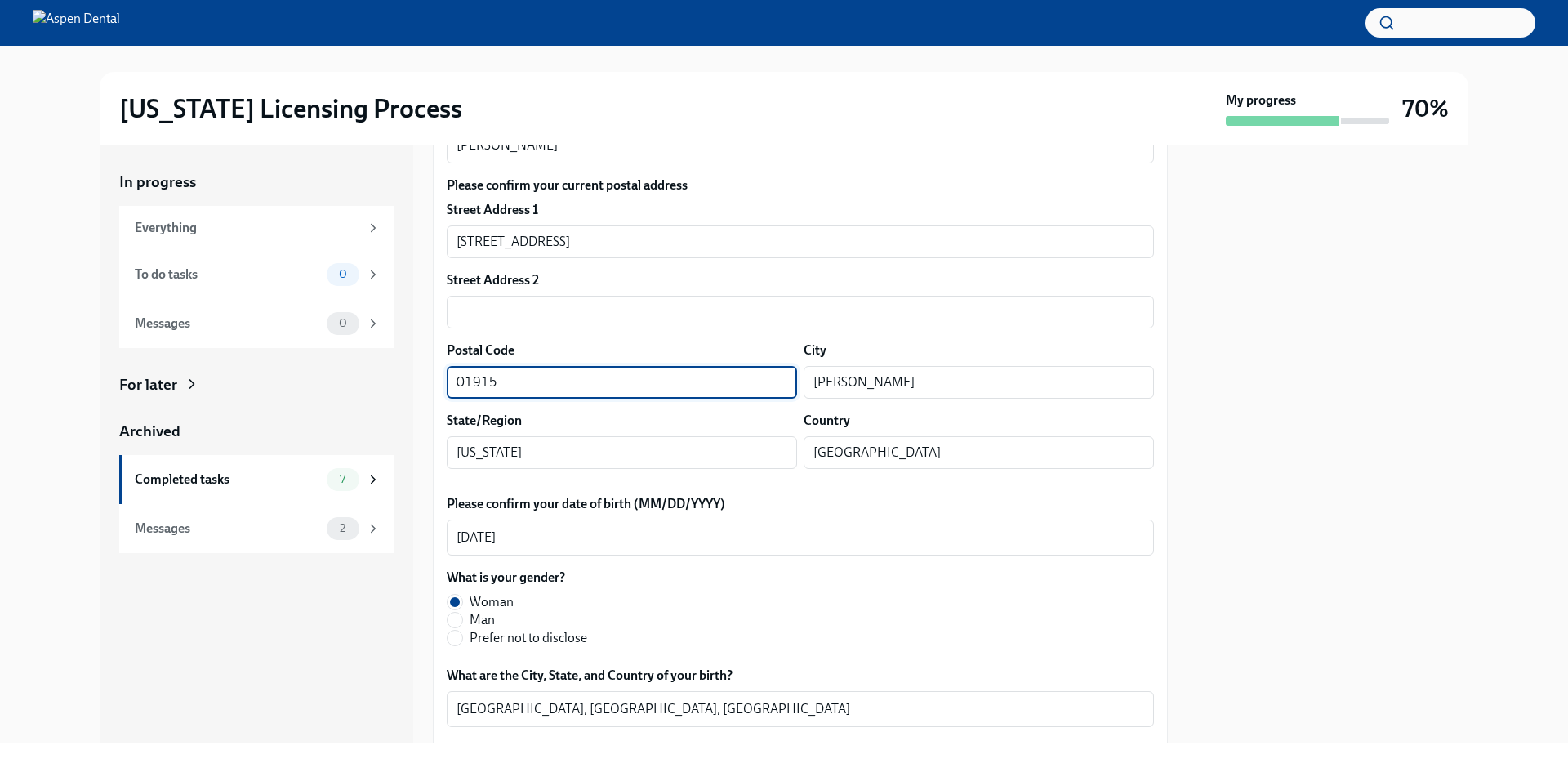
drag, startPoint x: 510, startPoint y: 384, endPoint x: 441, endPoint y: 376, distance: 69.5
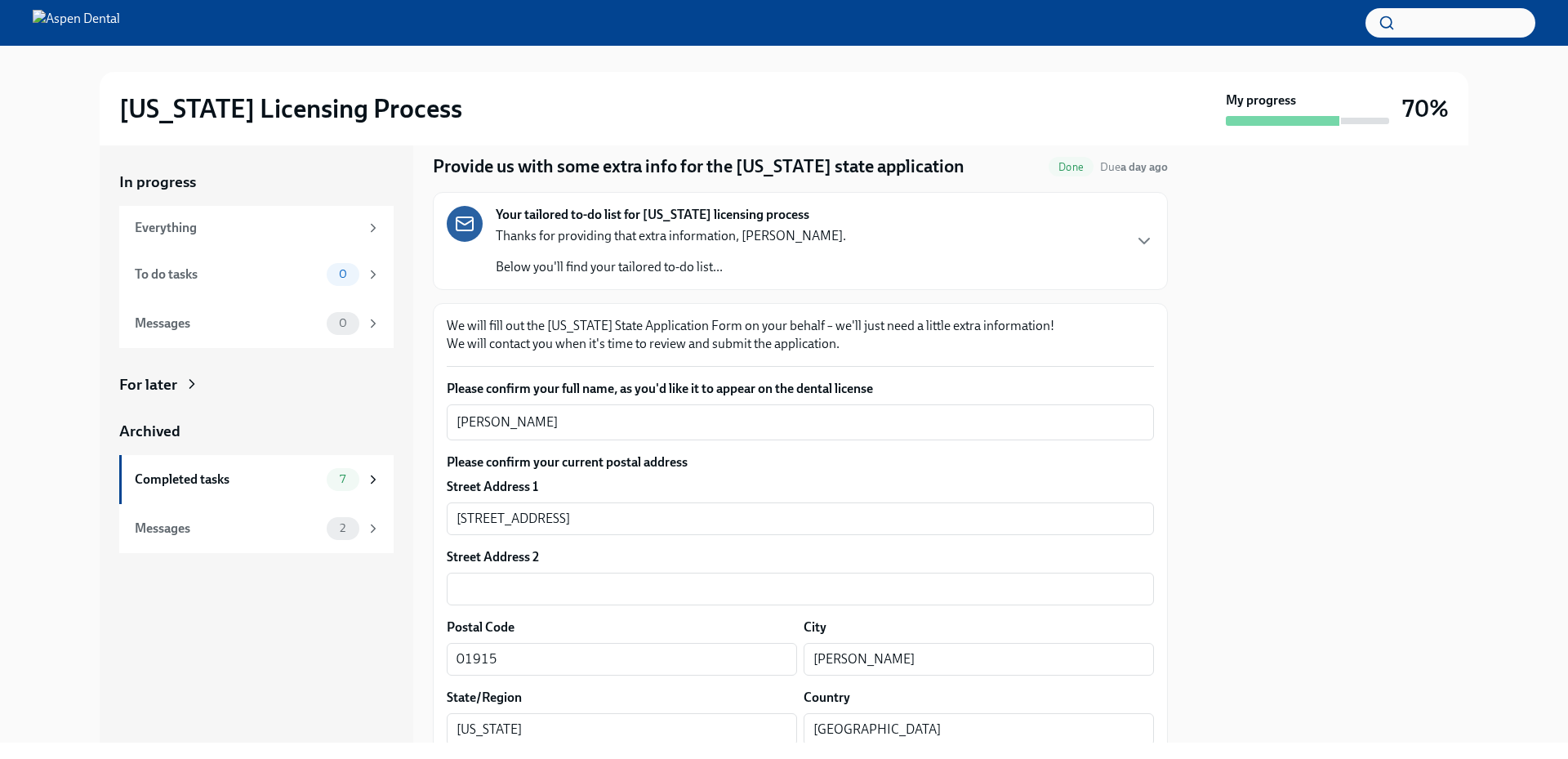
scroll to position [0, 0]
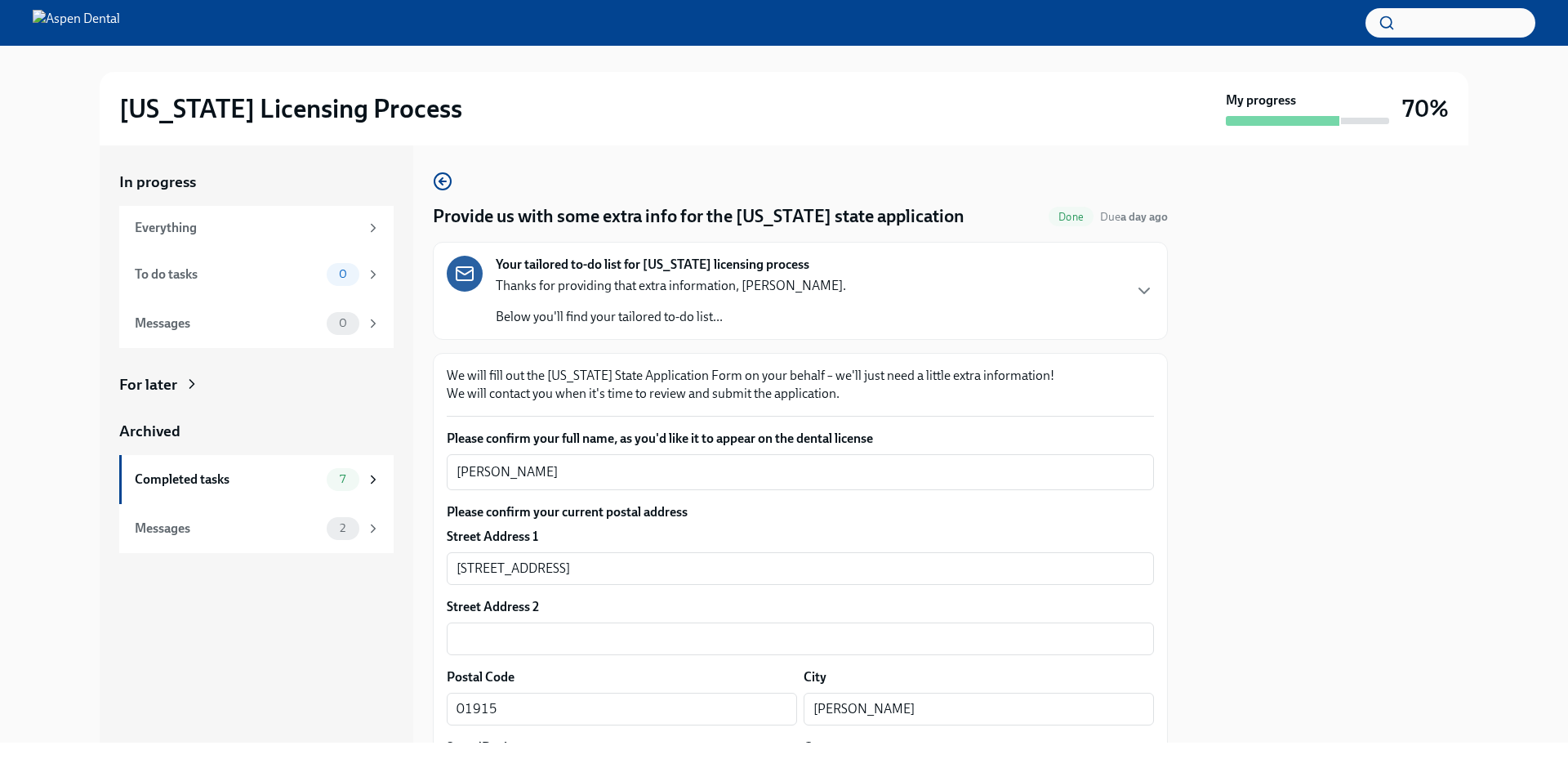
click at [1471, 509] on div "In progress Everything To do tasks 0 Messages 0 For later Archived Completed ta…" at bounding box center [784, 443] width 1516 height 598
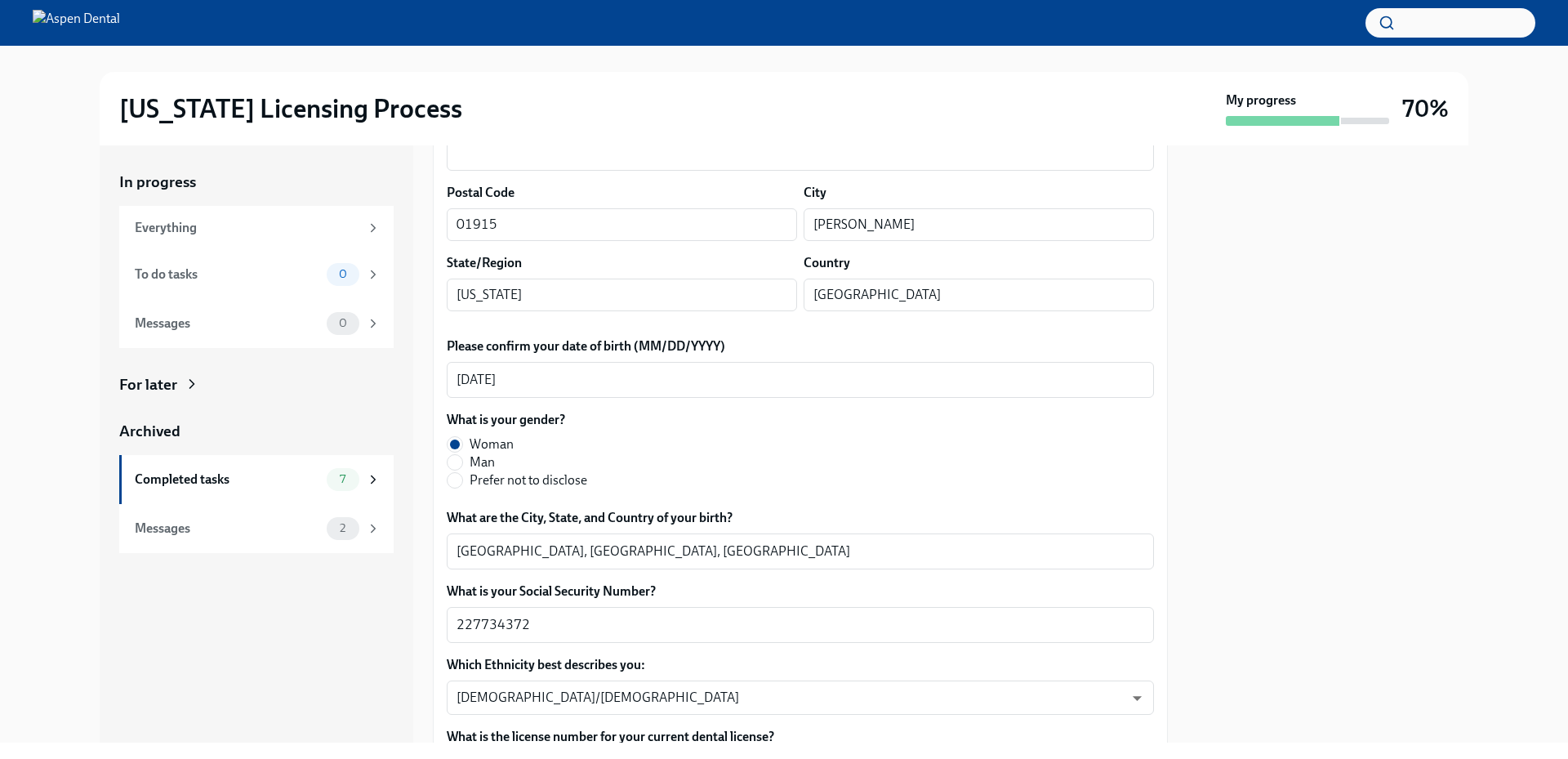
scroll to position [491, 0]
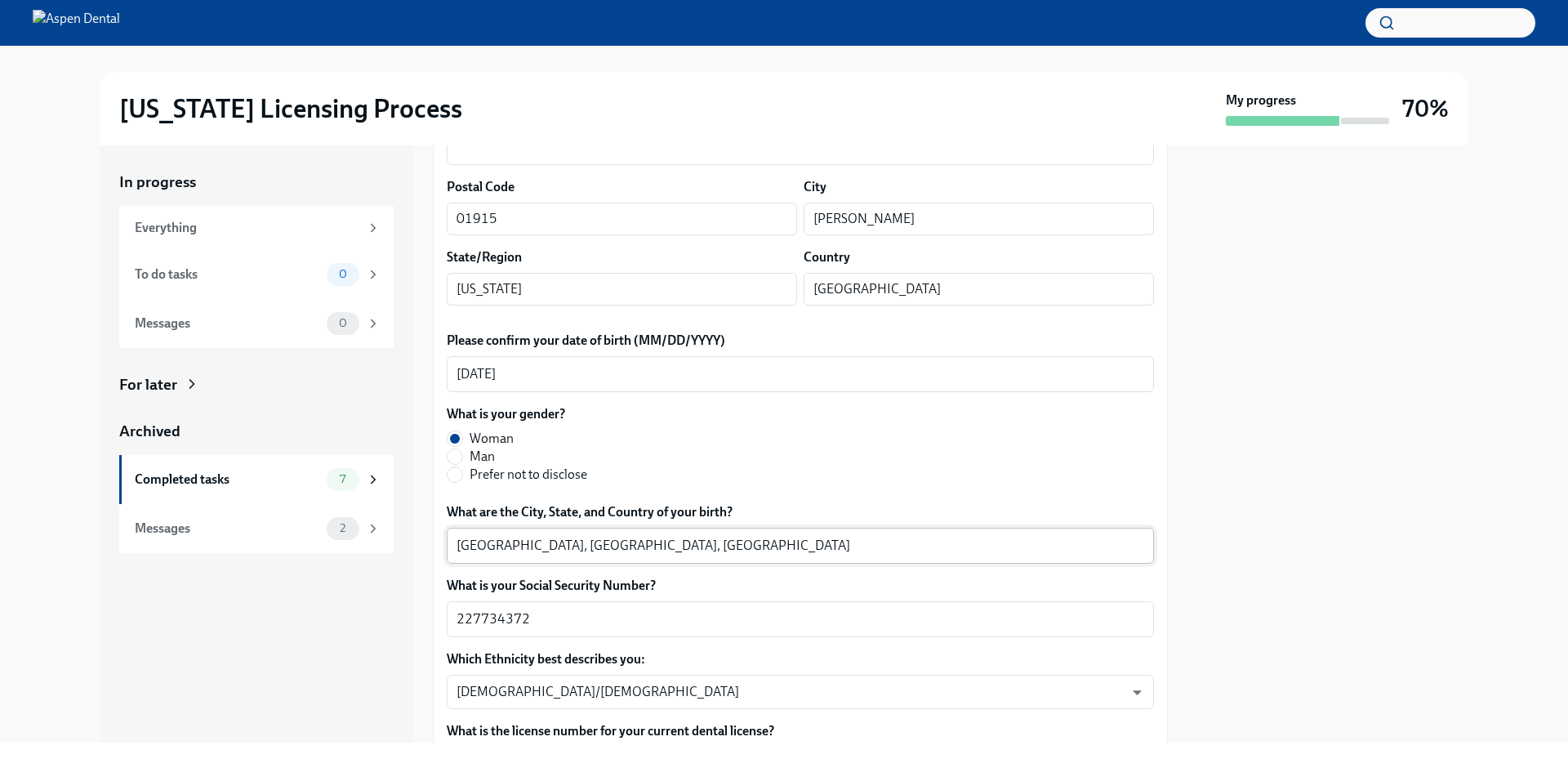
click at [476, 548] on textarea "Fairfax, VA, USA" at bounding box center [800, 546] width 688 height 20
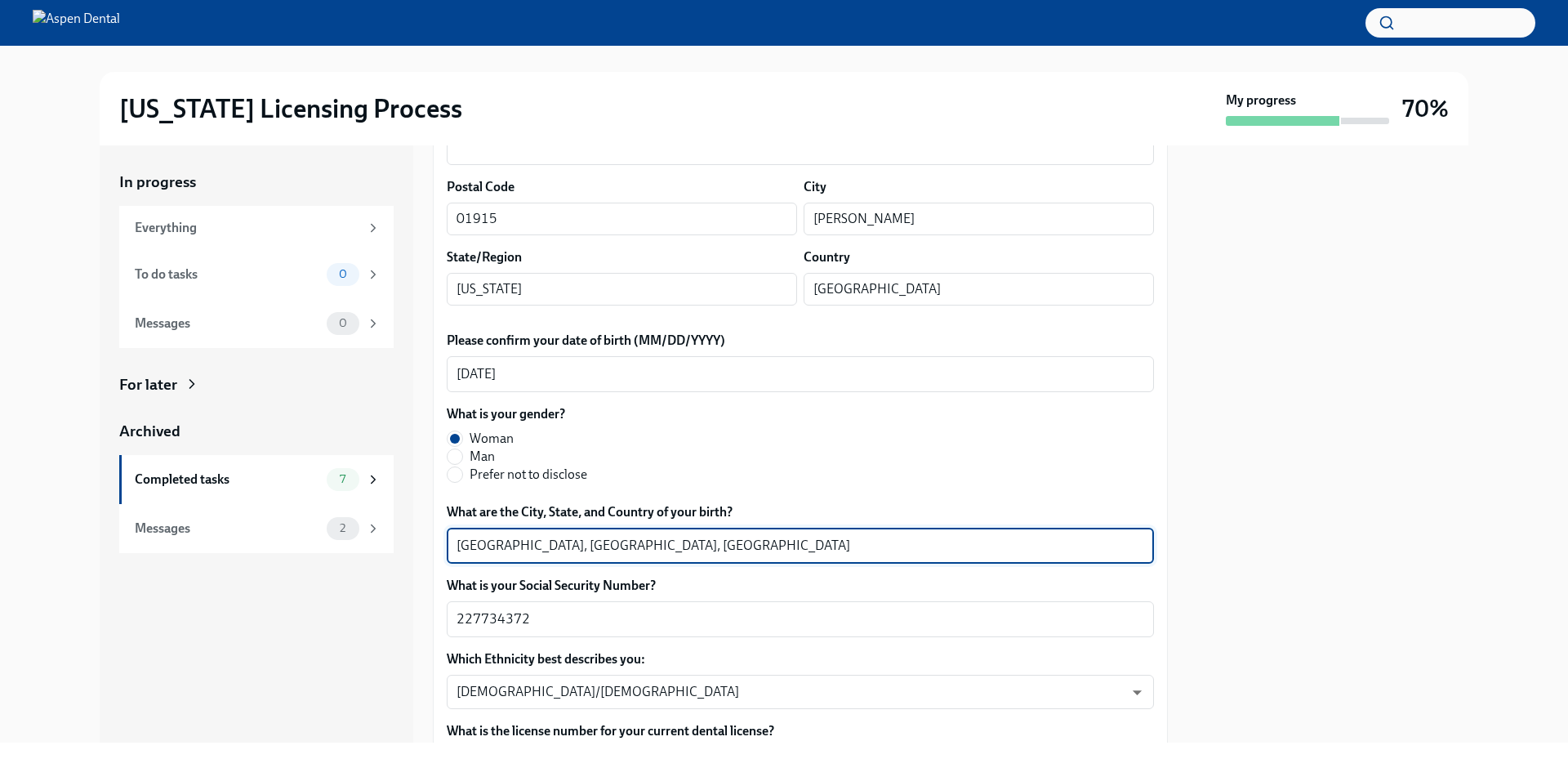
click at [476, 548] on textarea "Fairfax, VA, USA" at bounding box center [800, 546] width 688 height 20
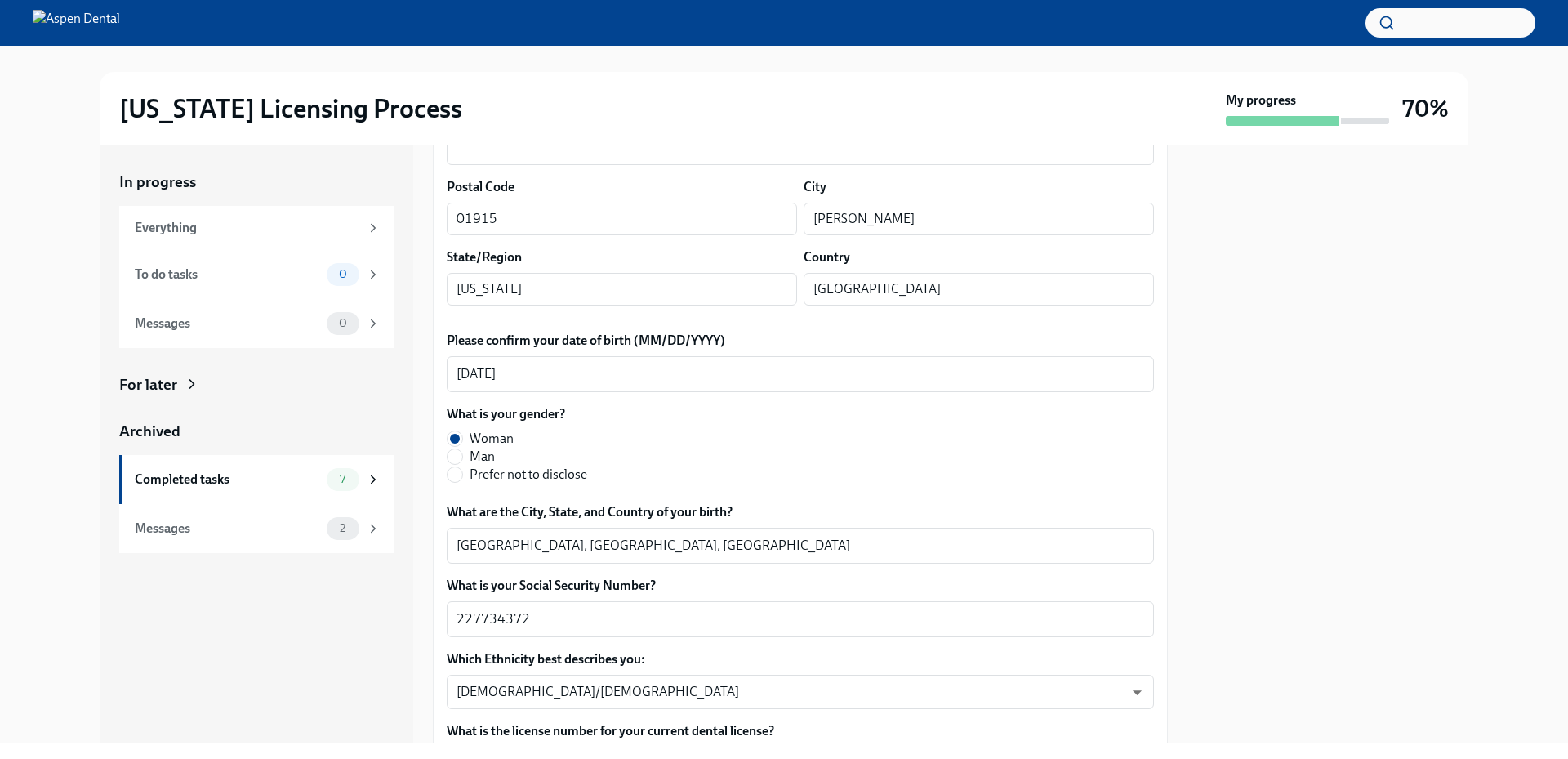
click at [0, 508] on div "Illinois Licensing Process My progress 70% In progress Everything To do tasks 0…" at bounding box center [784, 394] width 1568 height 697
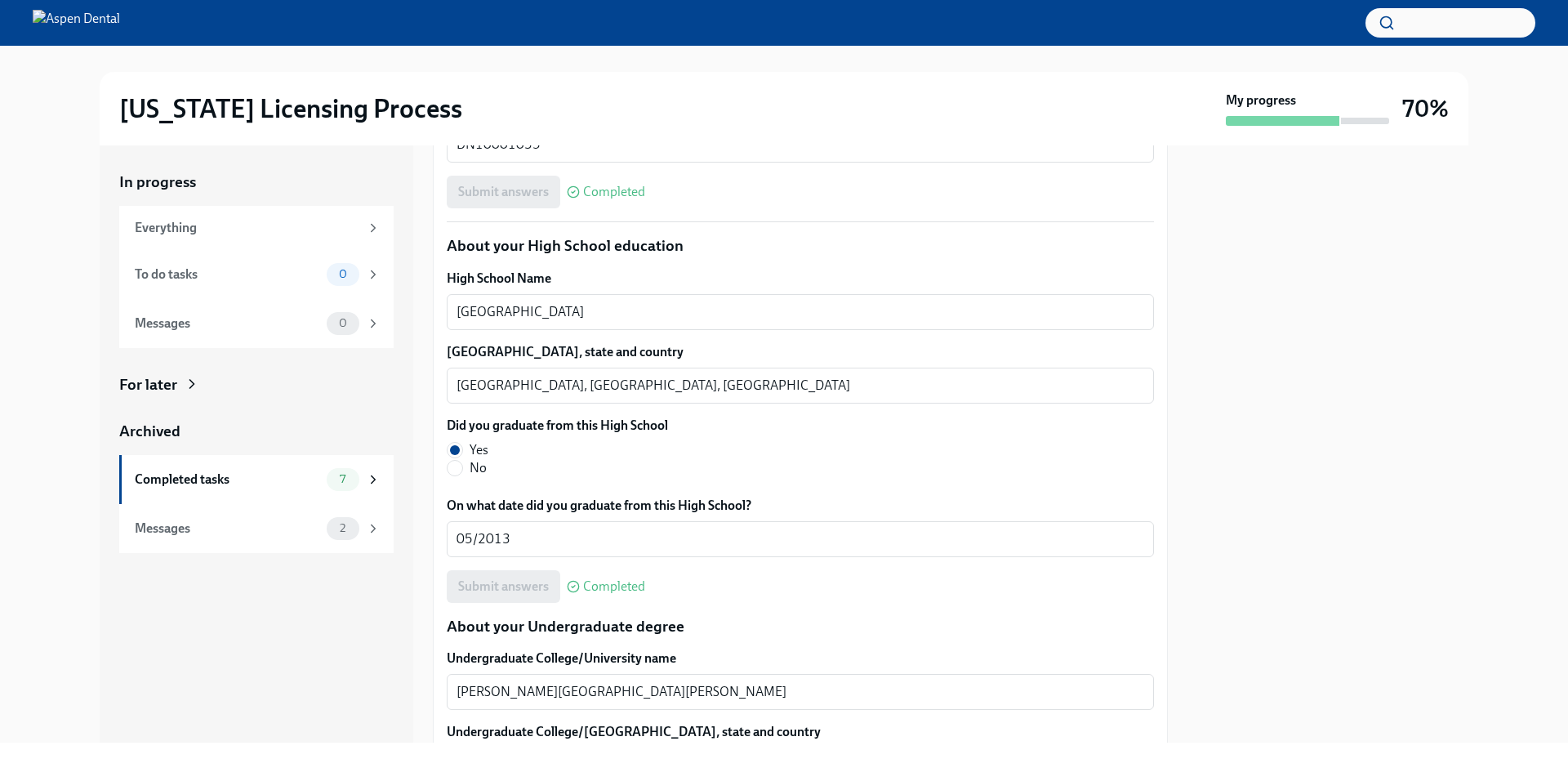
scroll to position [1226, 0]
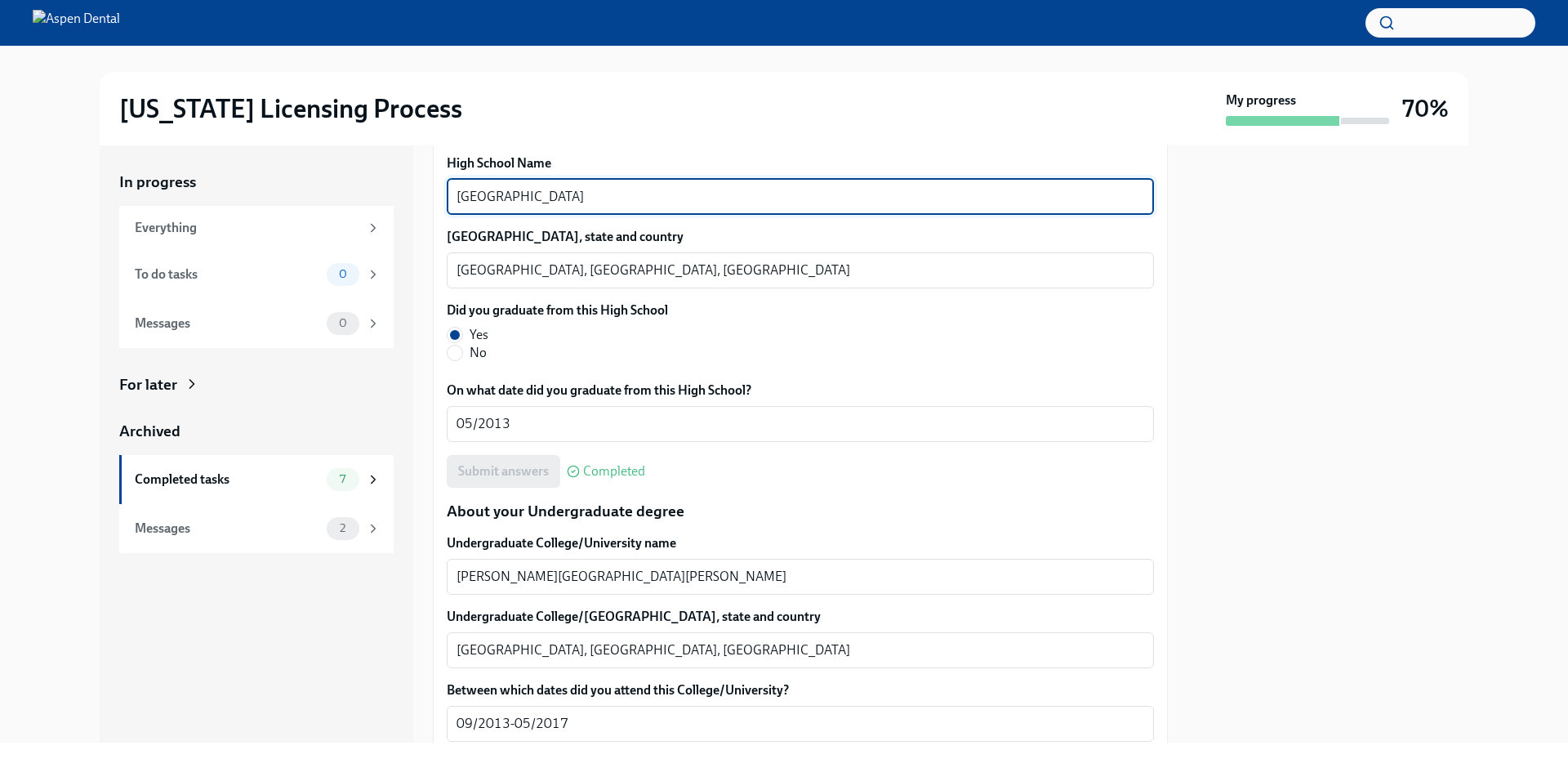
drag, startPoint x: 567, startPoint y: 194, endPoint x: 432, endPoint y: 194, distance: 135.0
click at [432, 194] on div "In progress Everything To do tasks 0 Messages 0 For later Archived Completed ta…" at bounding box center [784, 443] width 1369 height 598
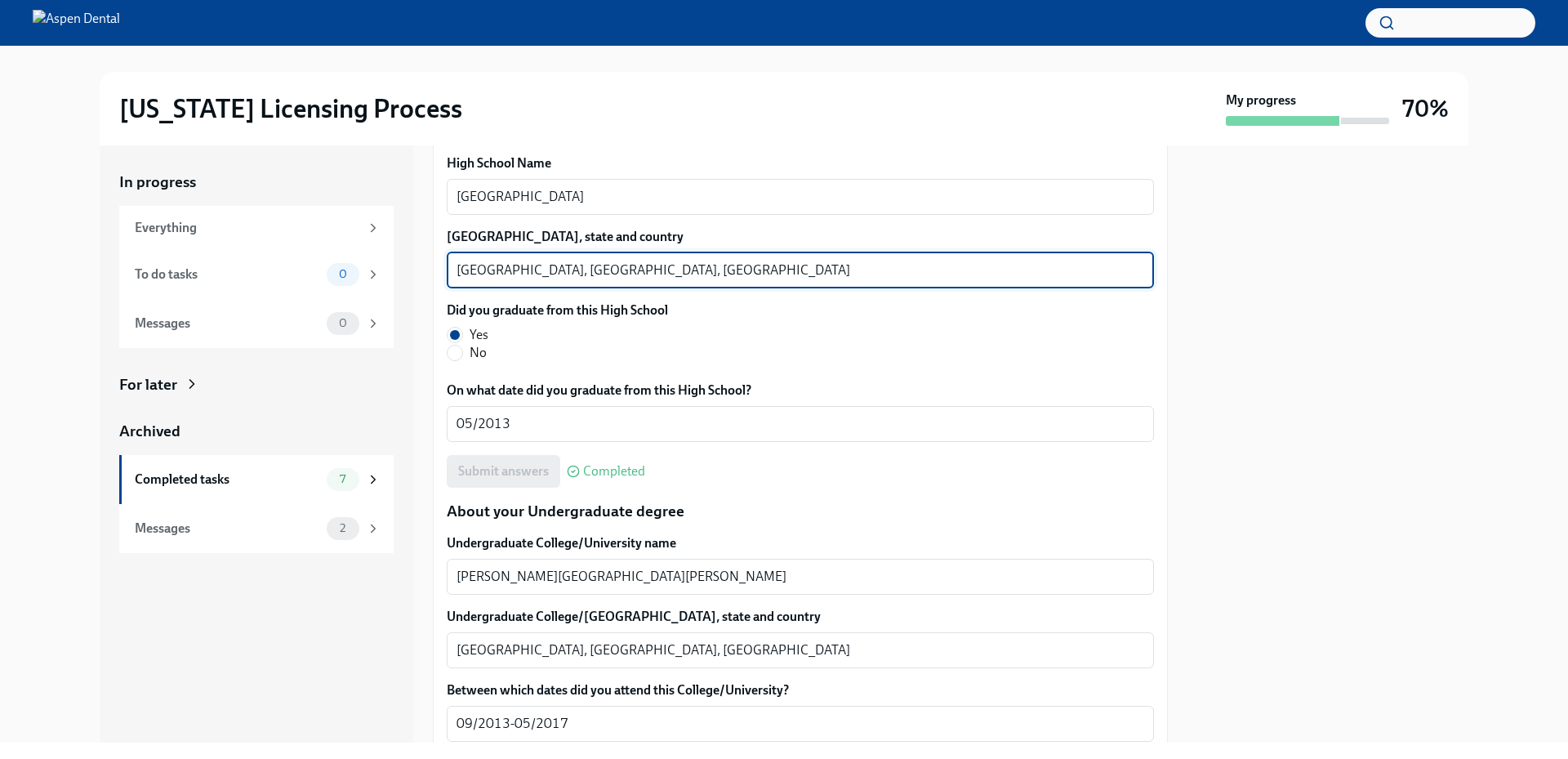
click at [480, 263] on textarea "Fairfax, VA, USA" at bounding box center [800, 270] width 688 height 20
click at [479, 264] on textarea "Fairfax, VA, USA" at bounding box center [800, 270] width 688 height 20
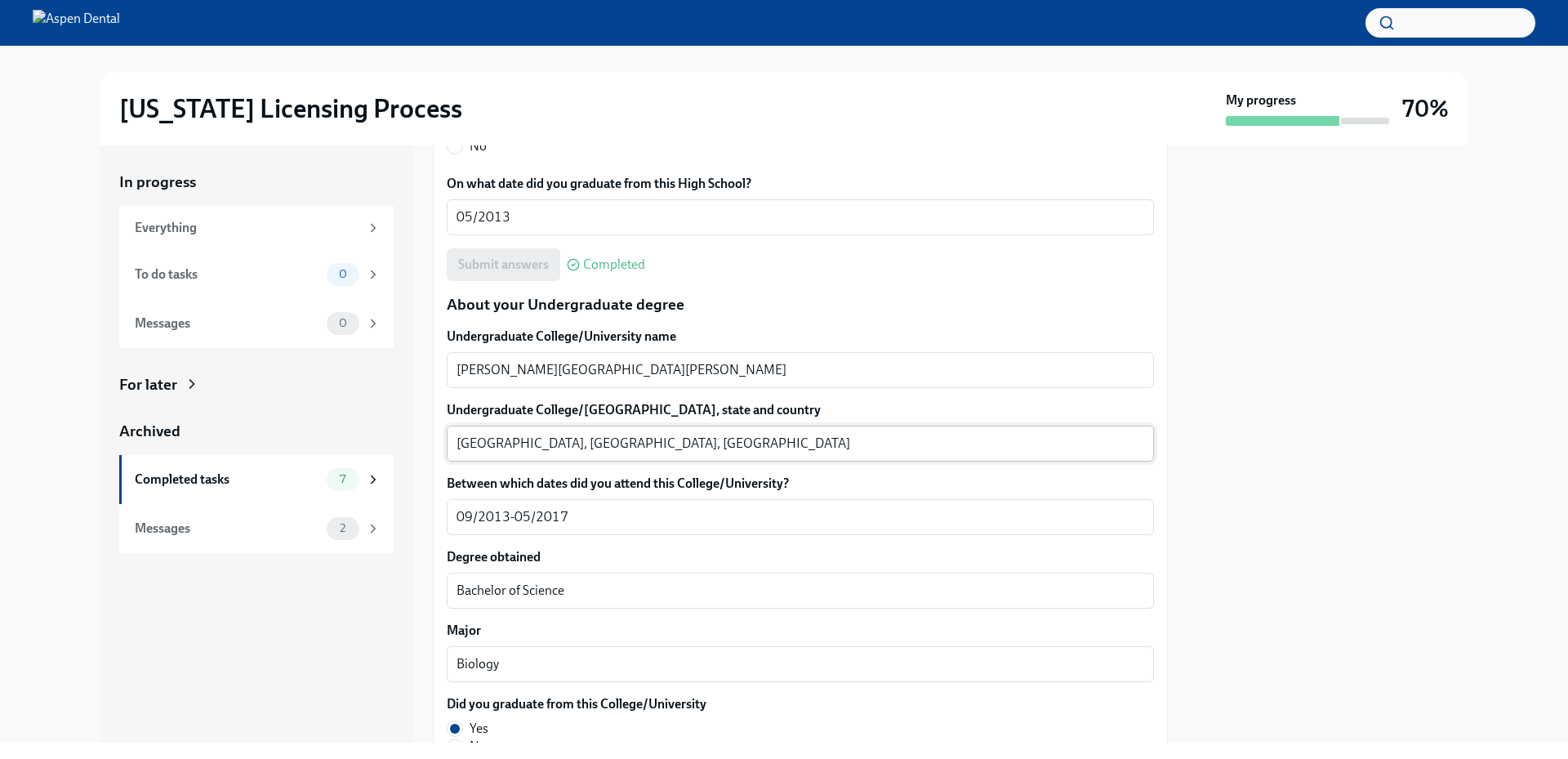
scroll to position [1471, 0]
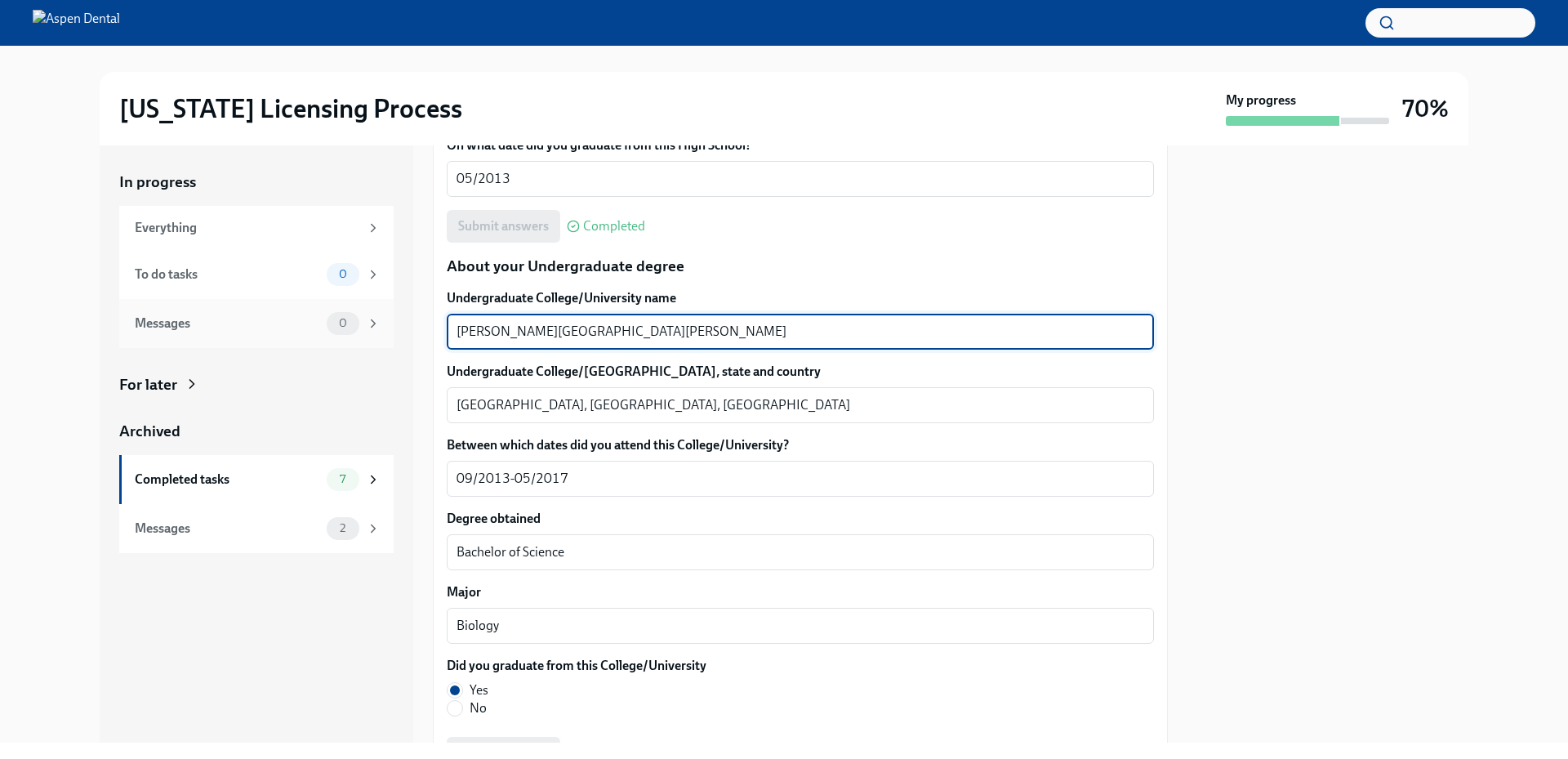
drag, startPoint x: 607, startPoint y: 333, endPoint x: 390, endPoint y: 320, distance: 217.4
click at [390, 320] on div "In progress Everything To do tasks 0 Messages 0 For later Archived Completed ta…" at bounding box center [784, 443] width 1369 height 598
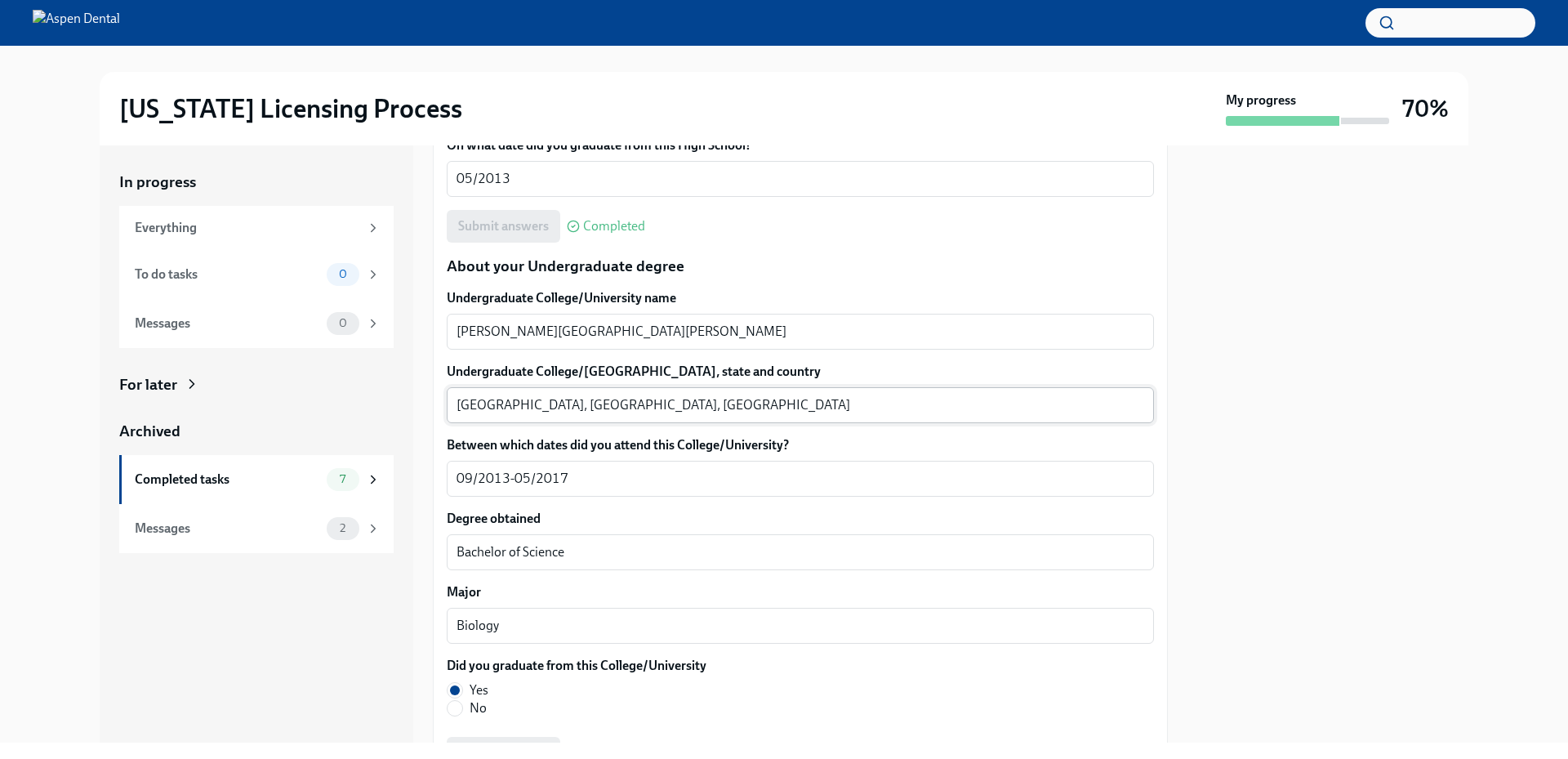
click at [477, 405] on textarea "Fairfax, VA, USA" at bounding box center [800, 405] width 688 height 20
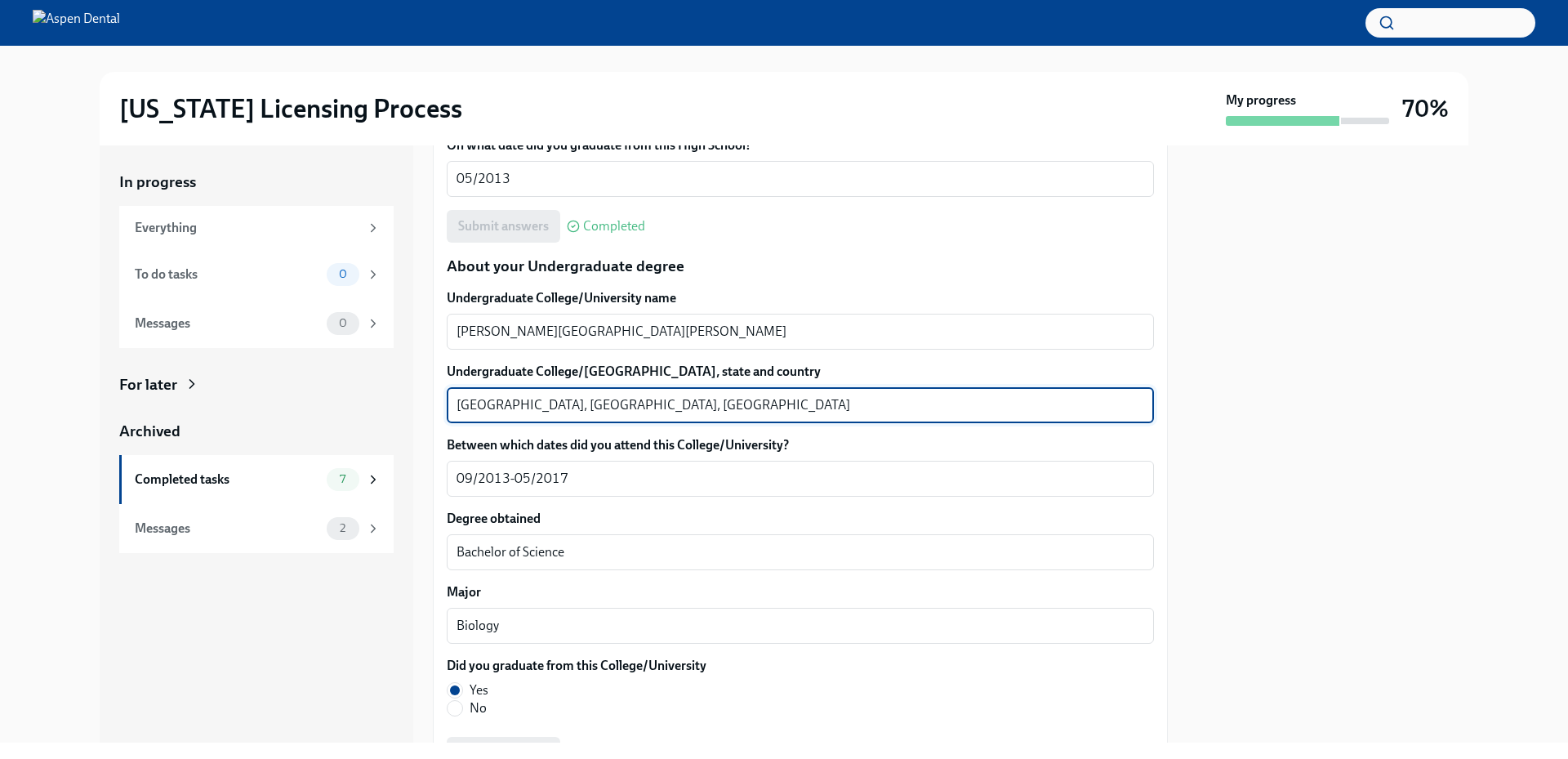
click at [477, 405] on textarea "Fairfax, VA, USA" at bounding box center [800, 405] width 688 height 20
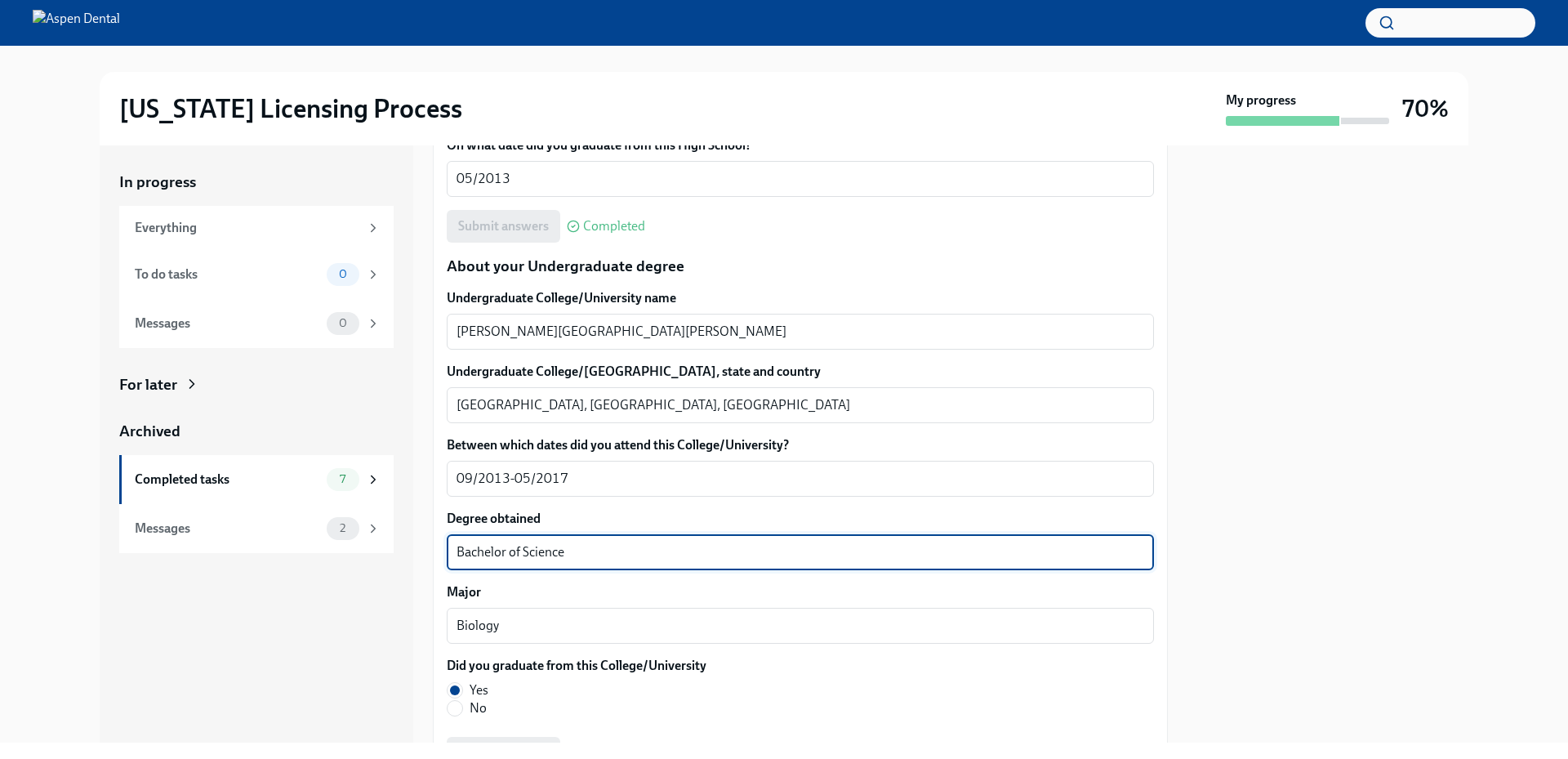
drag, startPoint x: 564, startPoint y: 550, endPoint x: 434, endPoint y: 543, distance: 130.2
click at [434, 542] on div "We will fill out the Illinois State Application Form on your behalf – we'll jus…" at bounding box center [800, 641] width 735 height 3518
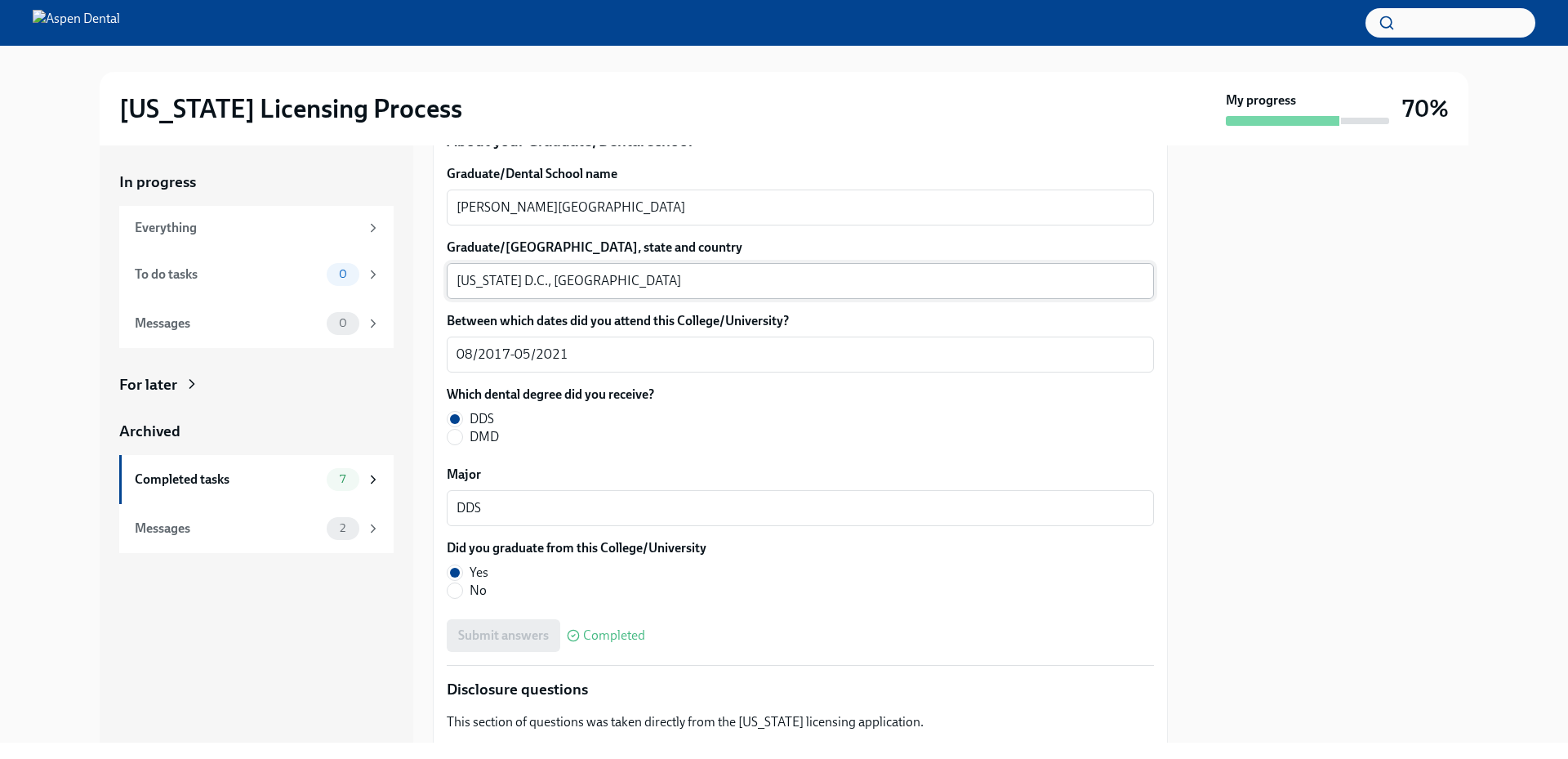
scroll to position [2125, 0]
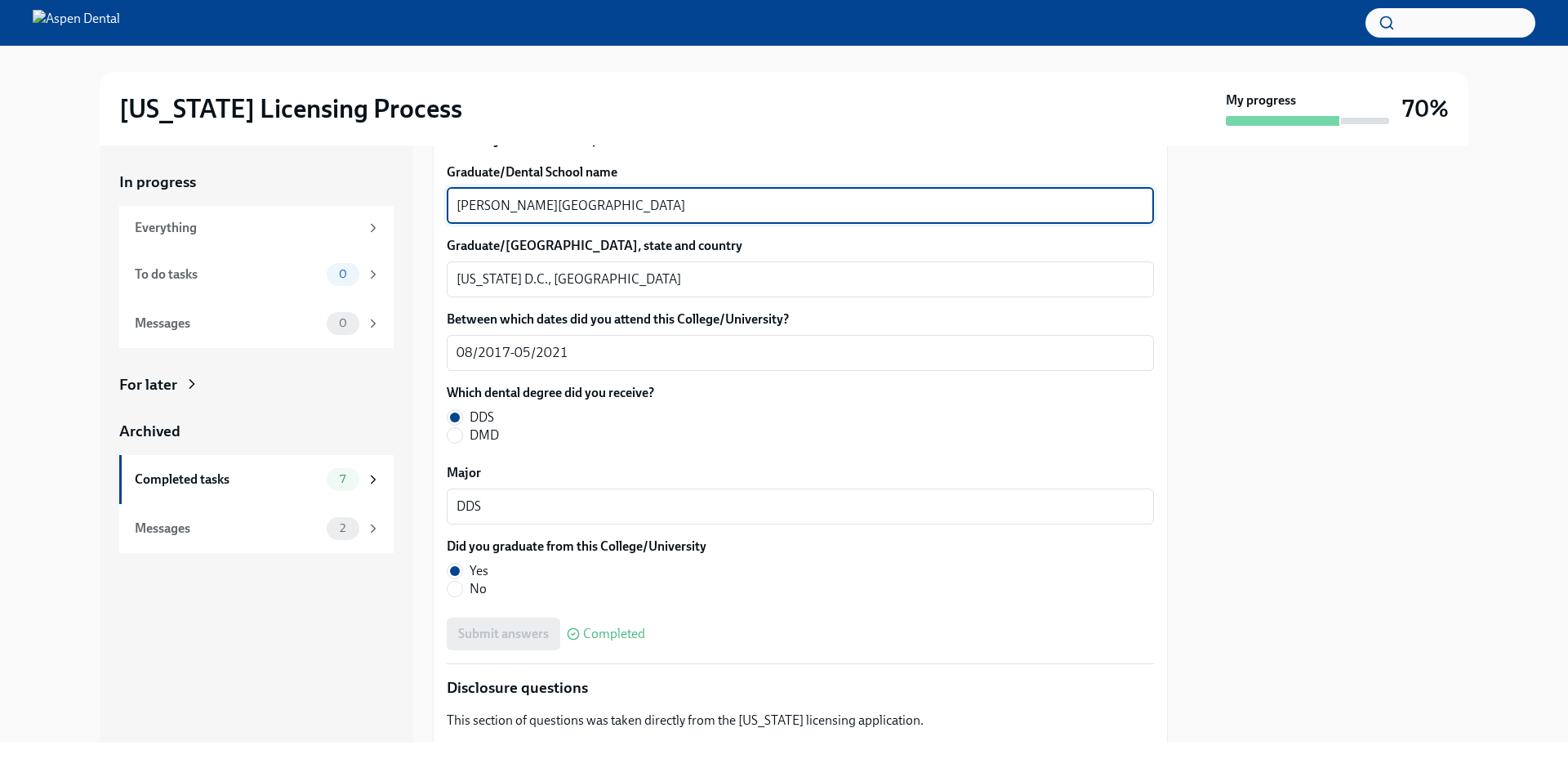
drag, startPoint x: 623, startPoint y: 205, endPoint x: 445, endPoint y: 194, distance: 178.3
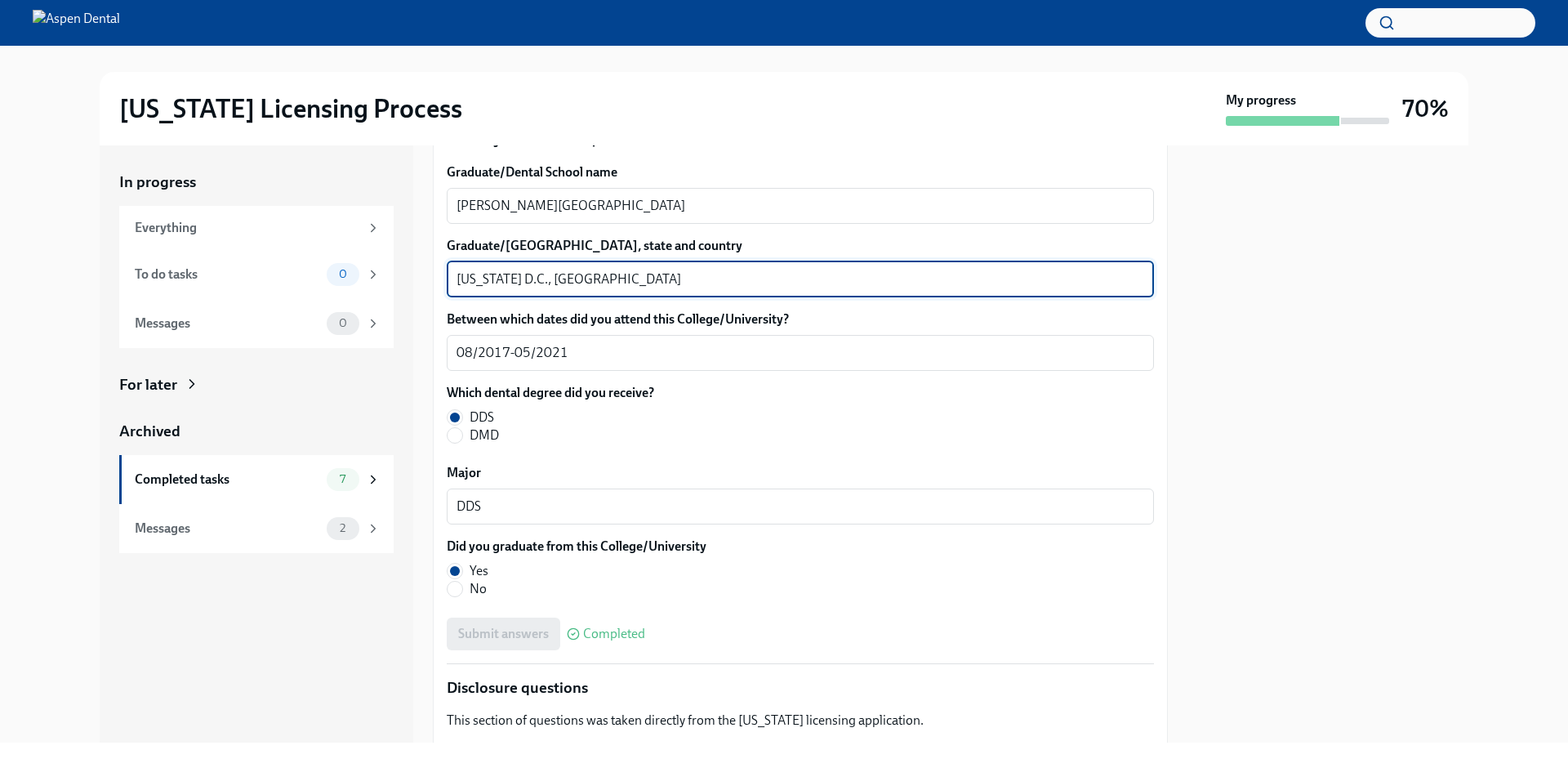
drag, startPoint x: 550, startPoint y: 277, endPoint x: 418, endPoint y: 270, distance: 132.2
click at [418, 270] on div "In progress Everything To do tasks 0 Messages 0 For later Archived Completed ta…" at bounding box center [784, 443] width 1369 height 598
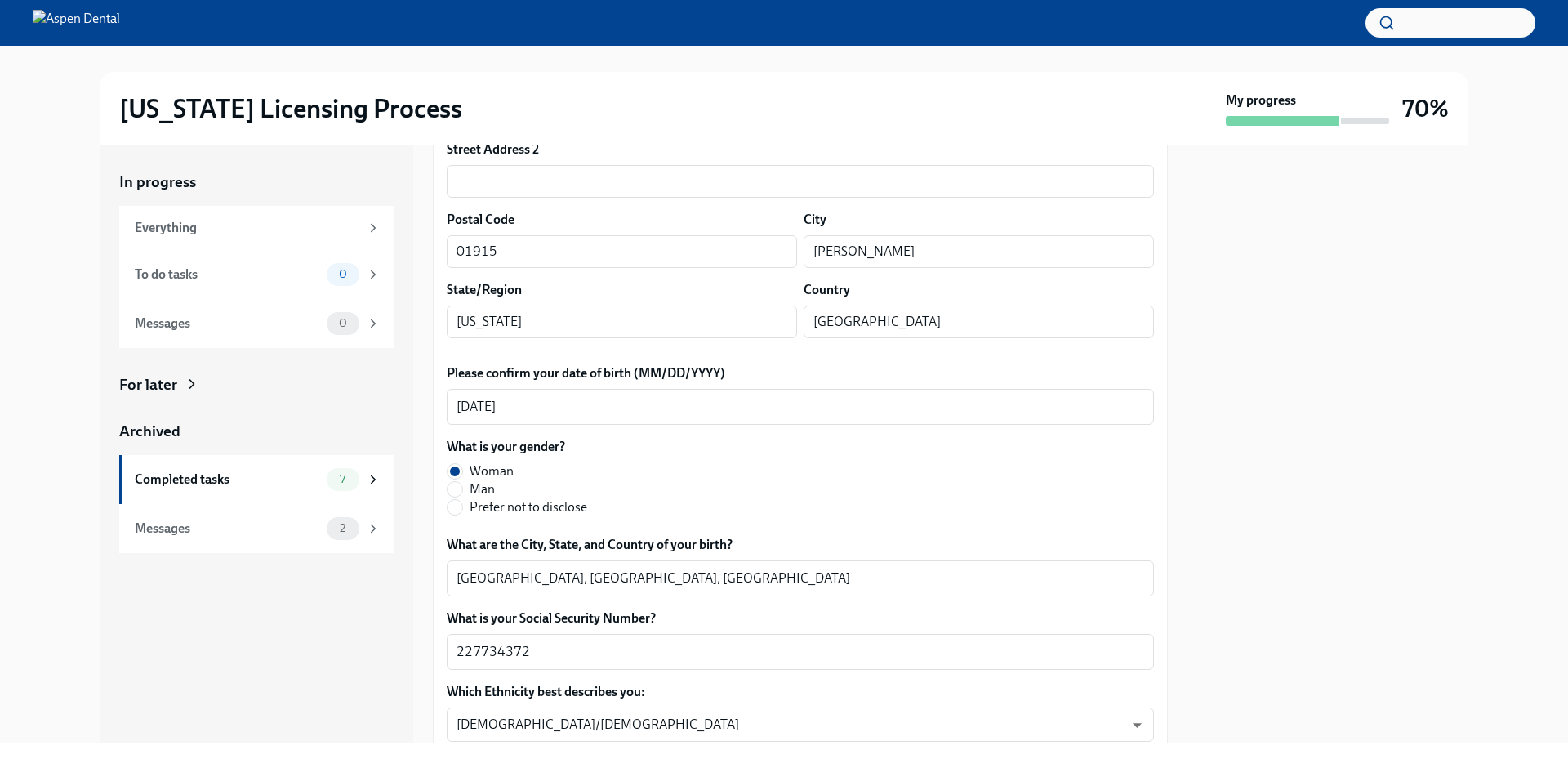
scroll to position [0, 0]
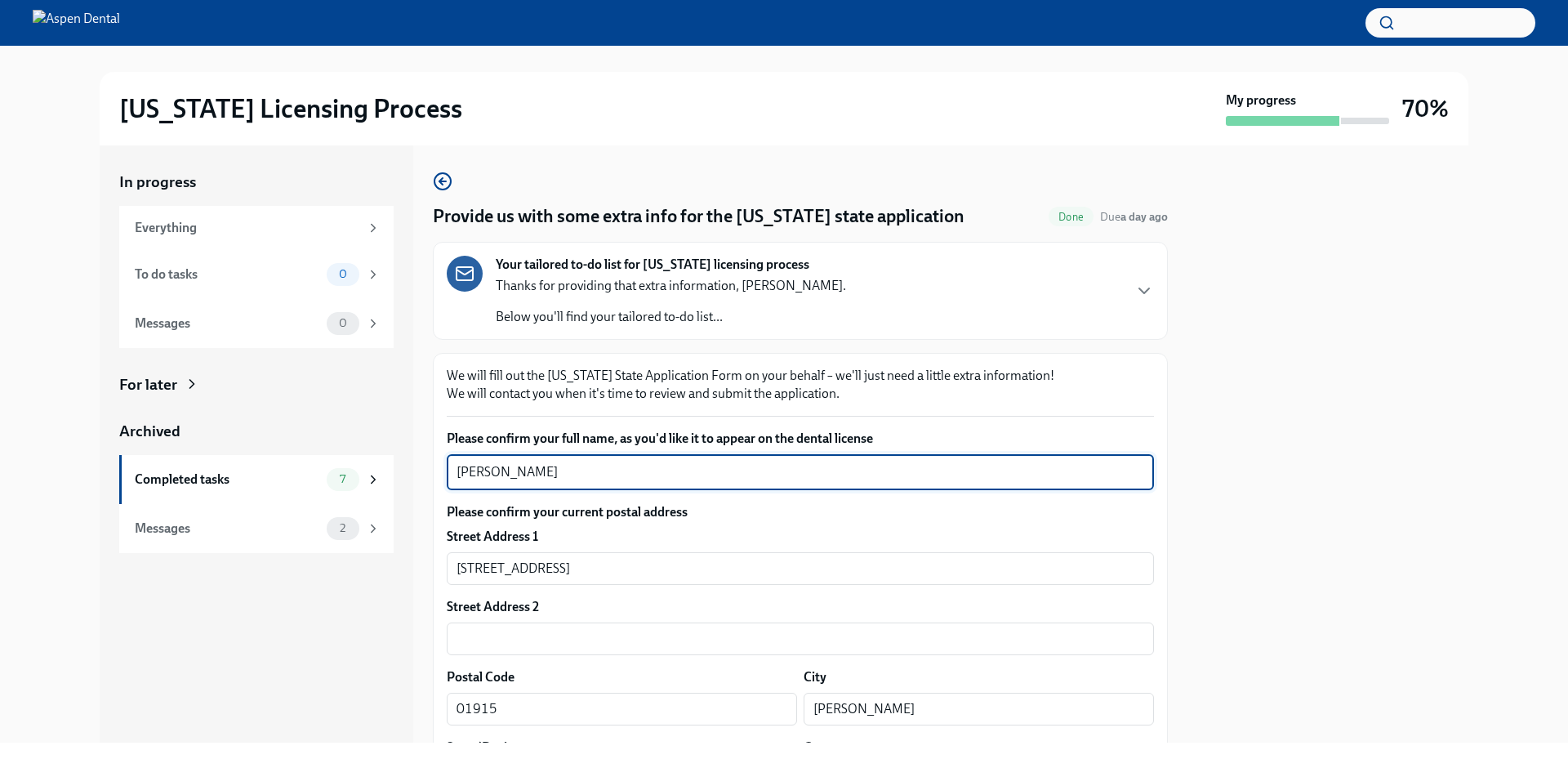
drag, startPoint x: 524, startPoint y: 473, endPoint x: 443, endPoint y: 473, distance: 81.0
